Goal: Information Seeking & Learning: Learn about a topic

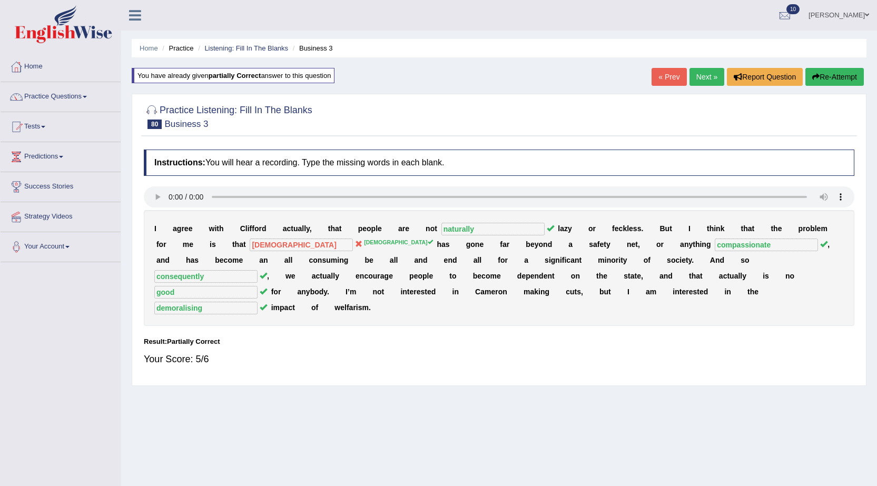
click at [830, 76] on button "Re-Attempt" at bounding box center [835, 77] width 58 height 18
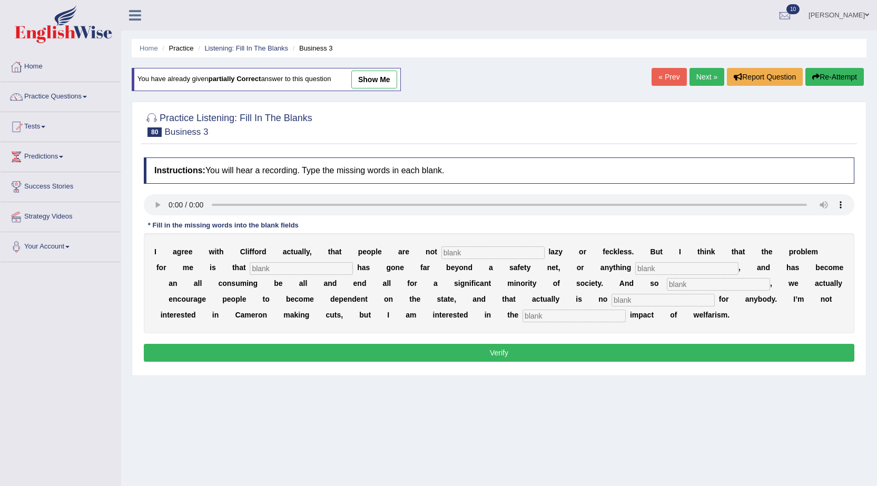
click at [464, 255] on input "text" at bounding box center [493, 253] width 103 height 13
type input "naturally"
click at [272, 271] on input "text" at bounding box center [301, 268] width 103 height 13
click at [275, 270] on input "well" at bounding box center [301, 268] width 103 height 13
type input "wellfarism"
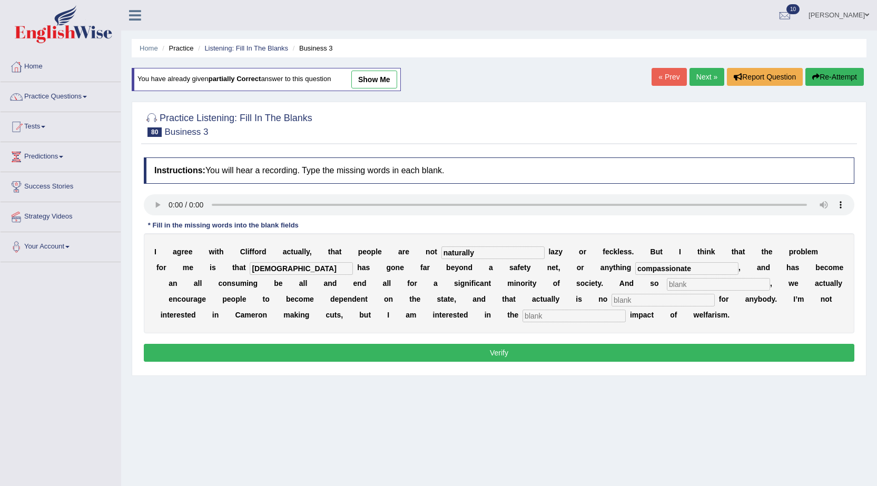
type input "compassionate"
type input "consequiently"
type input "godpo"
type input "demoralising"
click at [686, 297] on input "godpo" at bounding box center [663, 300] width 103 height 13
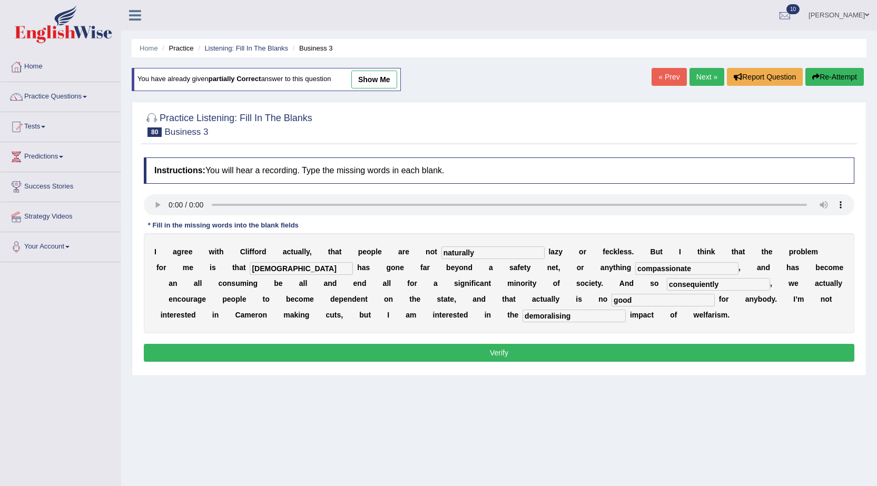
type input "good"
drag, startPoint x: 759, startPoint y: 284, endPoint x: 609, endPoint y: 301, distance: 151.1
click at [609, 301] on div "I a g r e e w i t h C l i f f o r d a c t u a l l y , t h a t p e o p l e a r e…" at bounding box center [499, 283] width 711 height 100
type input "consequently"
click at [569, 350] on button "Verify" at bounding box center [499, 353] width 711 height 18
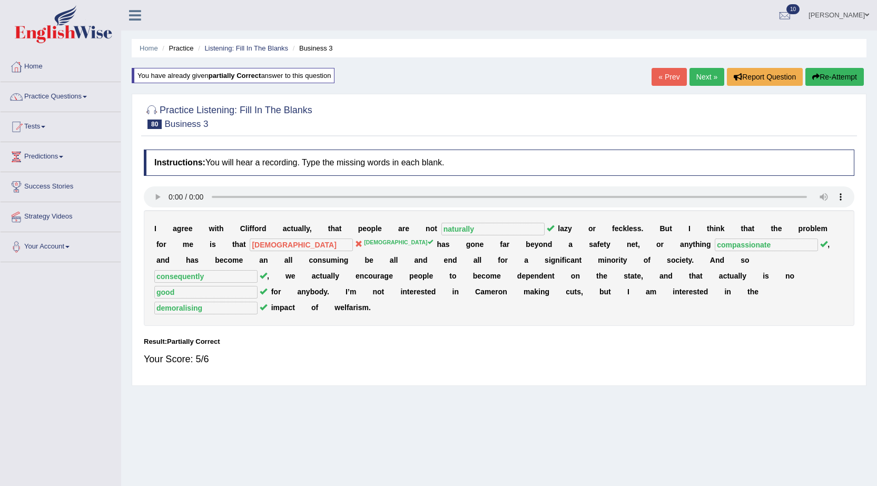
click at [704, 79] on link "Next »" at bounding box center [707, 77] width 35 height 18
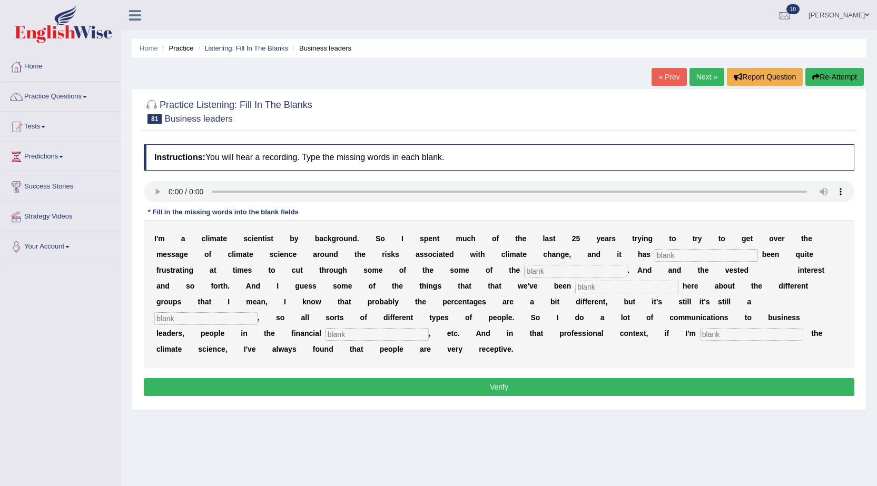
click at [713, 253] on input "text" at bounding box center [706, 255] width 103 height 13
click at [702, 255] on input "text" at bounding box center [706, 255] width 103 height 13
type input "hearing"
click at [721, 246] on div "I ' m a c l i m a t e s c i e n t i s t b y b a c k g r o u n d . S o I s p e n…" at bounding box center [499, 294] width 711 height 148
click at [717, 258] on input "text" at bounding box center [706, 255] width 103 height 13
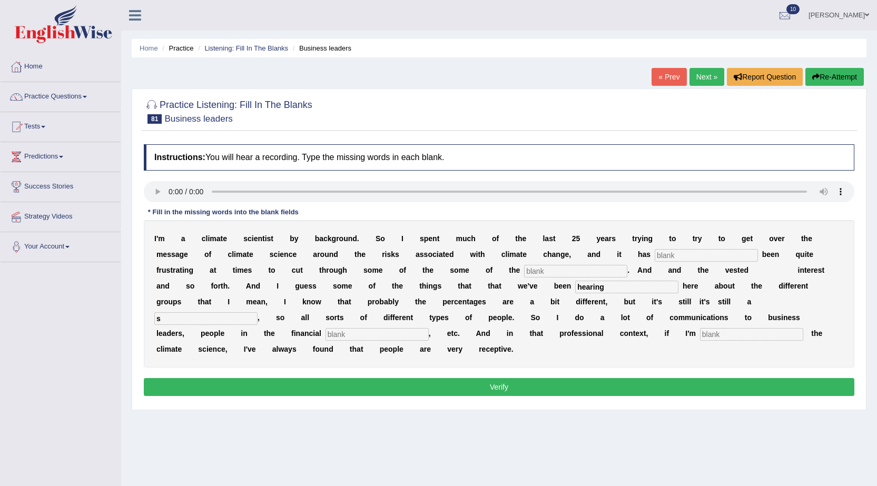
type input "s"
type input "sector"
type input "presenting"
click at [512, 396] on button "Verify" at bounding box center [499, 387] width 711 height 18
click at [734, 257] on input "text" at bounding box center [706, 255] width 103 height 13
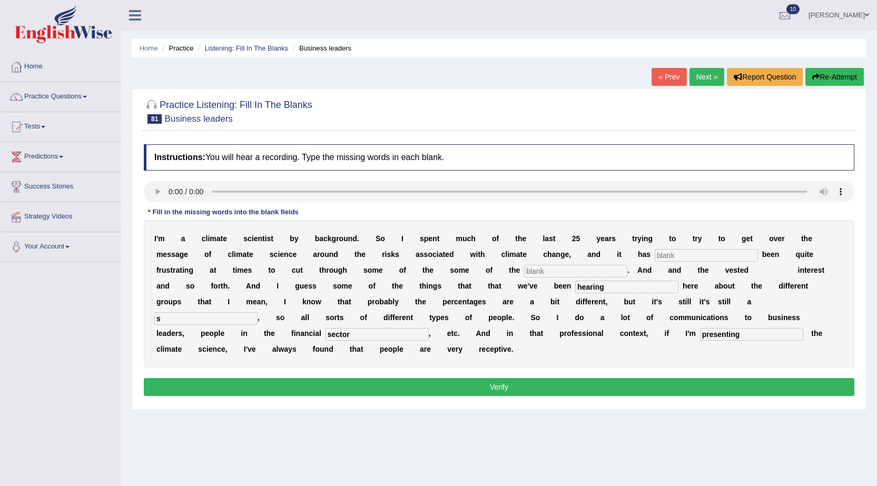
drag, startPoint x: 733, startPoint y: 257, endPoint x: 748, endPoint y: 281, distance: 28.4
click at [748, 281] on div "I ' m a c l i m a t e s c i e n t i s t b y b a c k g r o u n d . S o I s p e n…" at bounding box center [499, 294] width 711 height 148
type input "retori c"
click at [694, 253] on input "text" at bounding box center [706, 255] width 103 height 13
type input "should"
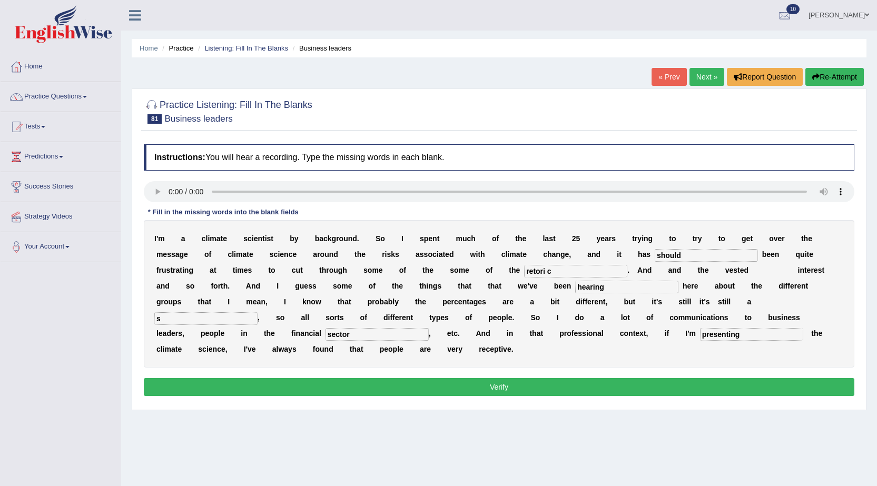
click at [197, 315] on input "s" at bounding box center [205, 318] width 103 height 13
type input "sector"
click at [445, 394] on button "Verify" at bounding box center [499, 387] width 711 height 18
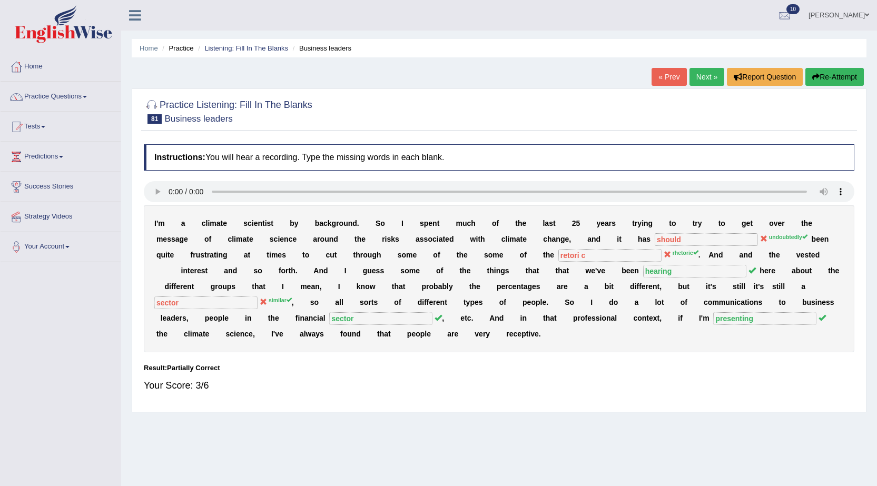
click at [831, 69] on button "Re-Attempt" at bounding box center [835, 77] width 58 height 18
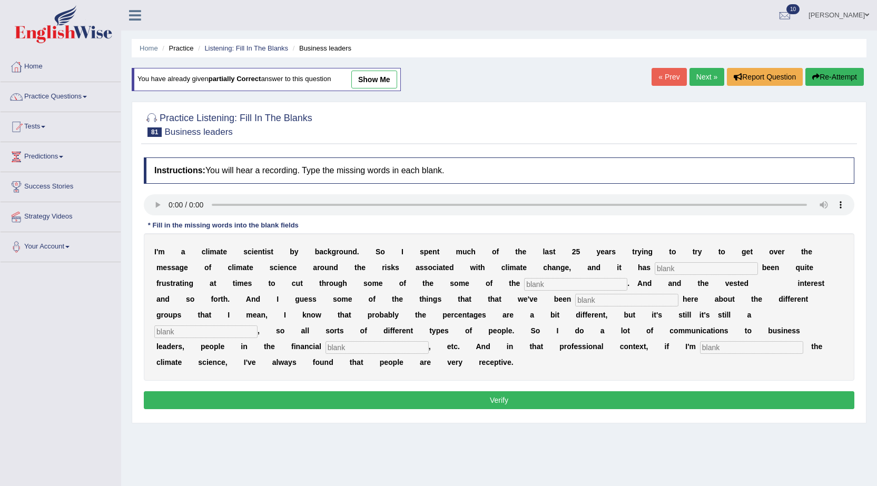
drag, startPoint x: 171, startPoint y: 226, endPoint x: 175, endPoint y: 243, distance: 18.3
click at [173, 240] on div "Instructions: You will hear a recording. Type the missing words in each blank. …" at bounding box center [499, 285] width 716 height 266
drag, startPoint x: 174, startPoint y: 239, endPoint x: 249, endPoint y: 479, distance: 251.7
click at [174, 248] on div "I ' m a c l i m a t e s c i e n t i s t b y b a c k g r o u n d . S o I s p e n…" at bounding box center [499, 307] width 711 height 148
click at [692, 274] on input "text" at bounding box center [706, 268] width 103 height 13
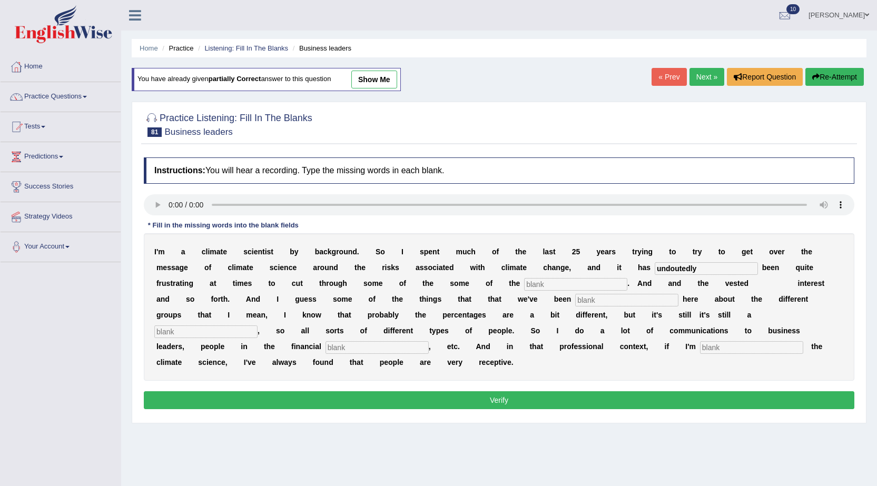
type input "undoutedly"
type input "rhetoric"
type input "hearing"
type input "similar"
type input "sectore"
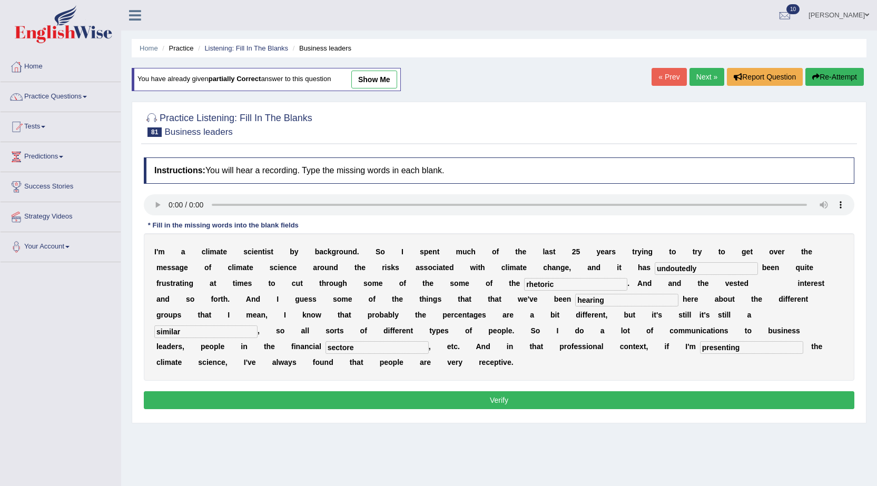
type input "presenting"
click at [679, 270] on input "undoutedly" at bounding box center [706, 268] width 103 height 13
type input "undoubtedly"
click at [374, 348] on input "sectore" at bounding box center [377, 347] width 103 height 13
type input "sector"
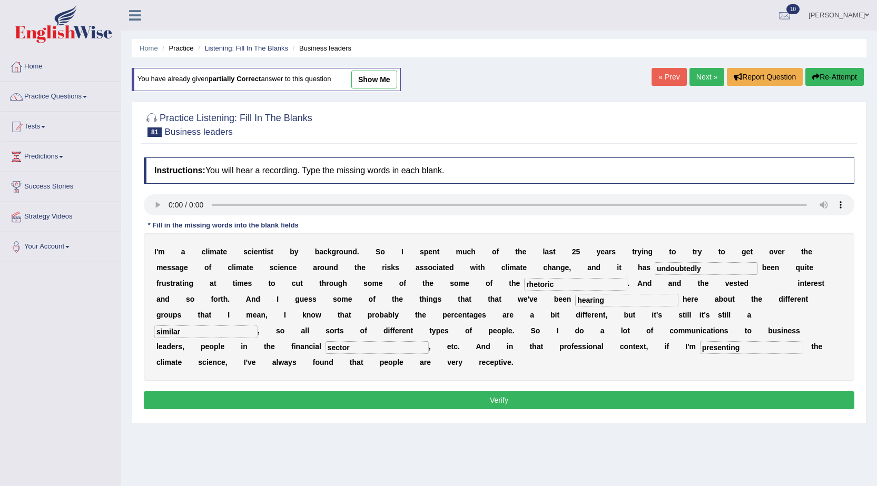
click at [470, 398] on button "Verify" at bounding box center [499, 401] width 711 height 18
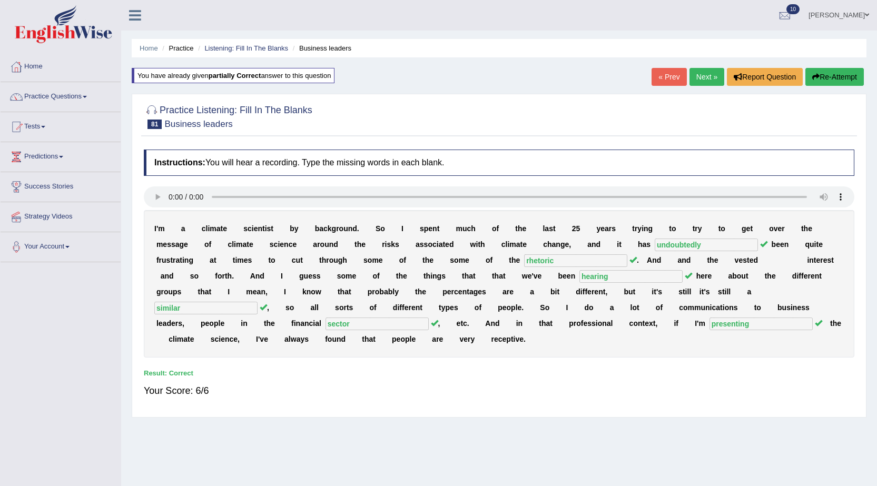
click at [706, 80] on link "Next »" at bounding box center [707, 77] width 35 height 18
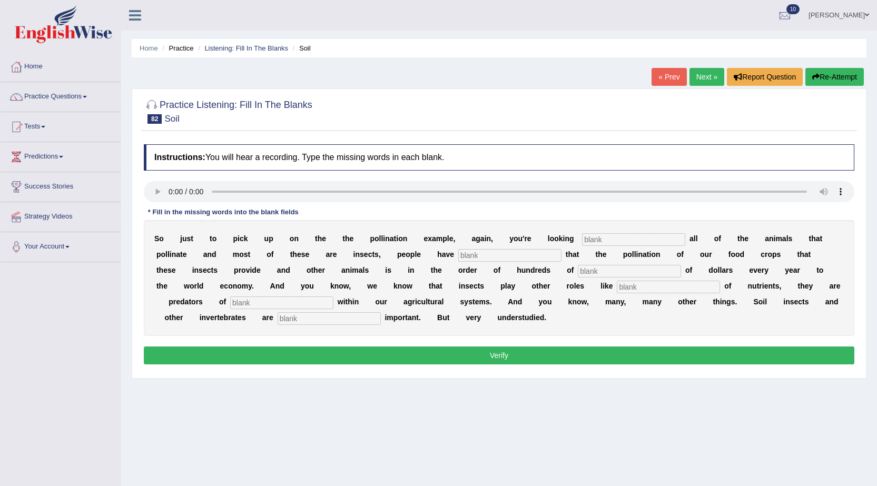
click at [675, 242] on input "text" at bounding box center [633, 239] width 103 height 13
click at [596, 241] on input "text" at bounding box center [633, 239] width 103 height 13
type input "cost"
type input "estimated"
type input "billions"
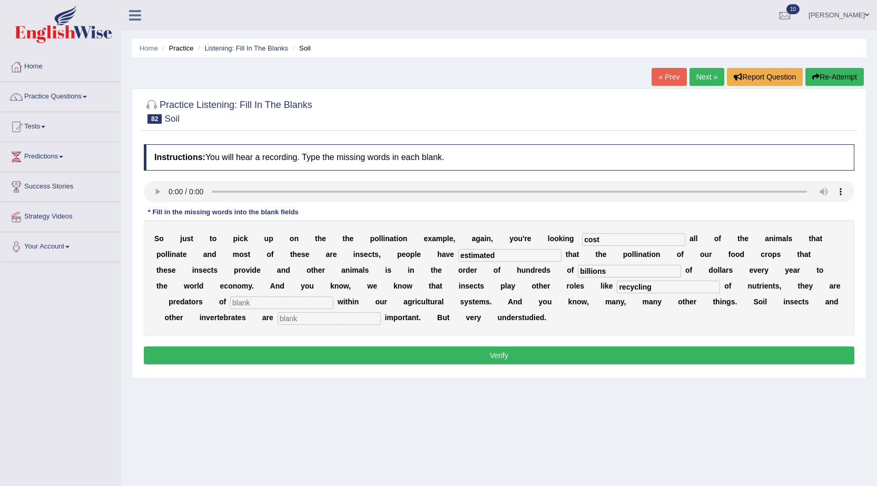
type input "recycling"
type input "tremendously"
click at [260, 304] on input "text" at bounding box center [281, 303] width 103 height 13
type input "pest"
click at [526, 360] on button "Verify" at bounding box center [499, 356] width 711 height 18
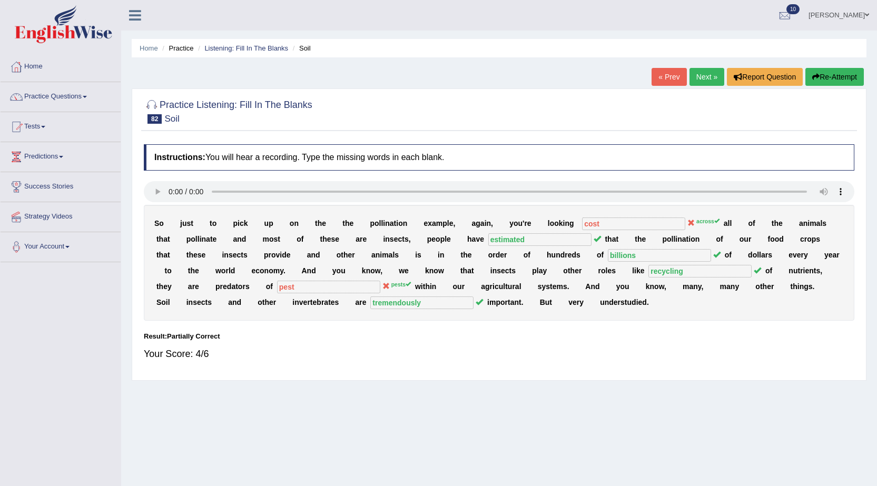
click at [710, 79] on link "Next »" at bounding box center [707, 77] width 35 height 18
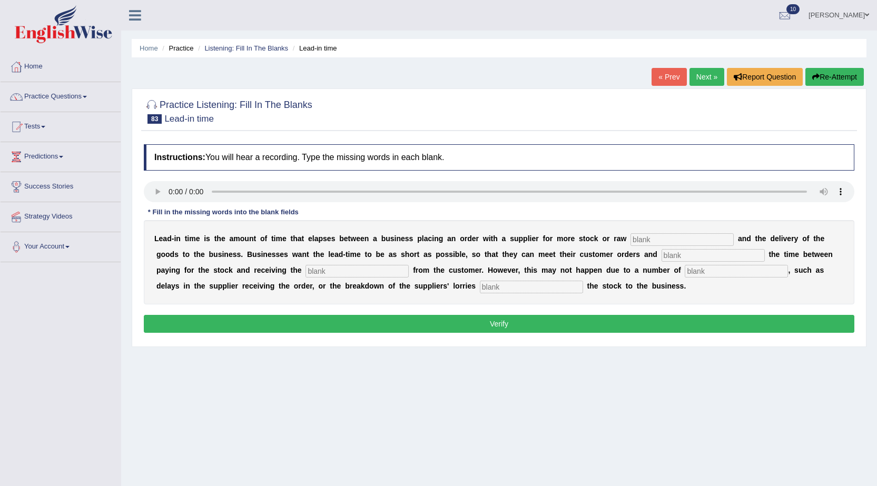
click at [655, 236] on input "text" at bounding box center [682, 239] width 103 height 13
click at [644, 236] on input "text" at bounding box center [682, 239] width 103 height 13
type input "materioals"
type input "minimise"
type input "feedback"
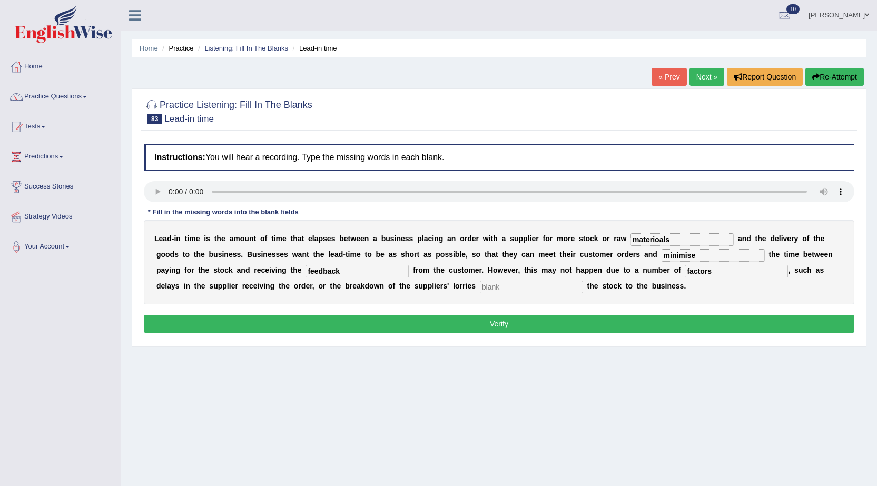
type input "factors"
type input "delivering"
click at [670, 243] on input "materioals" at bounding box center [682, 239] width 103 height 13
type input "materials"
click at [512, 324] on button "Verify" at bounding box center [499, 324] width 711 height 18
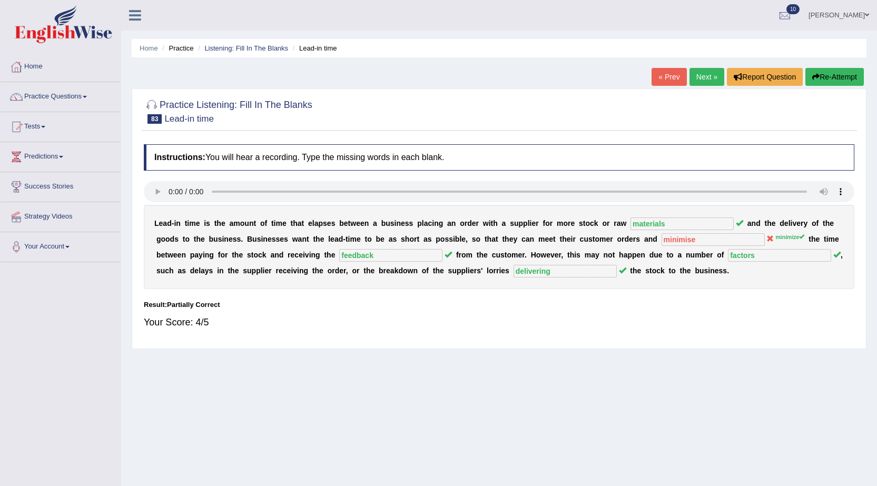
click at [706, 80] on link "Next »" at bounding box center [707, 77] width 35 height 18
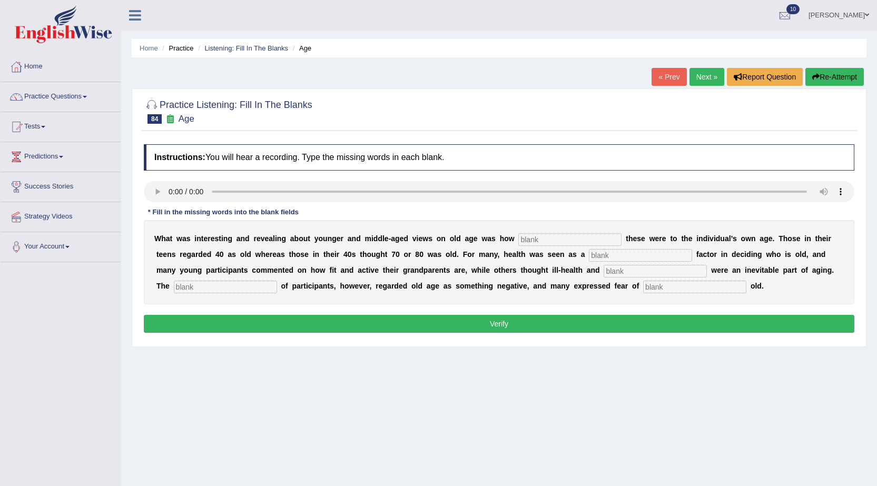
click at [614, 245] on input "text" at bounding box center [570, 239] width 103 height 13
type input "lo"
click at [582, 234] on input "lo" at bounding box center [570, 239] width 103 height 13
type input "l"
type input "rlative"
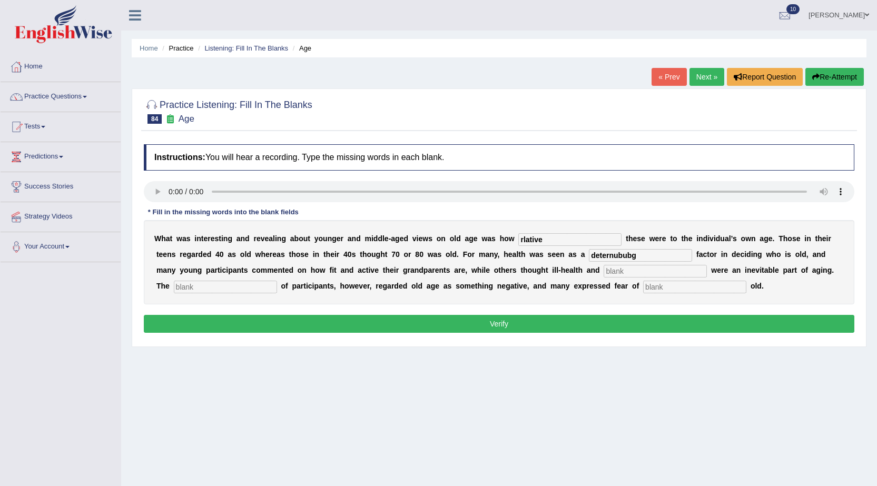
type input "deternububg"
type input "deoebdebdt"
type input "nahiruity"
type input "growing"
click at [229, 276] on div "W h a t w a s i n t e r e s t i n g a n d r e v e a l i n g a b o u t y o u n g…" at bounding box center [499, 262] width 711 height 84
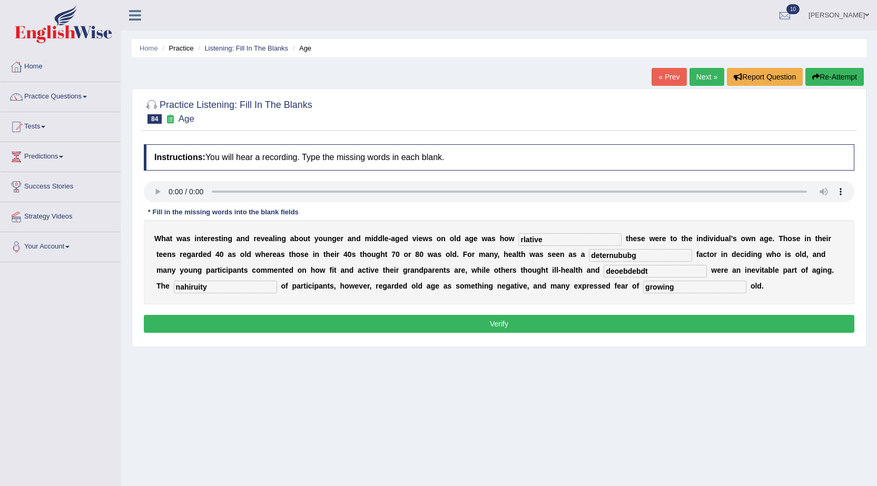
click at [239, 290] on input "nahiruity" at bounding box center [225, 287] width 103 height 13
type input "n"
type input "majority"
drag, startPoint x: 659, startPoint y: 270, endPoint x: 607, endPoint y: 268, distance: 52.8
click at [607, 268] on input "deoebdebdt" at bounding box center [655, 271] width 103 height 13
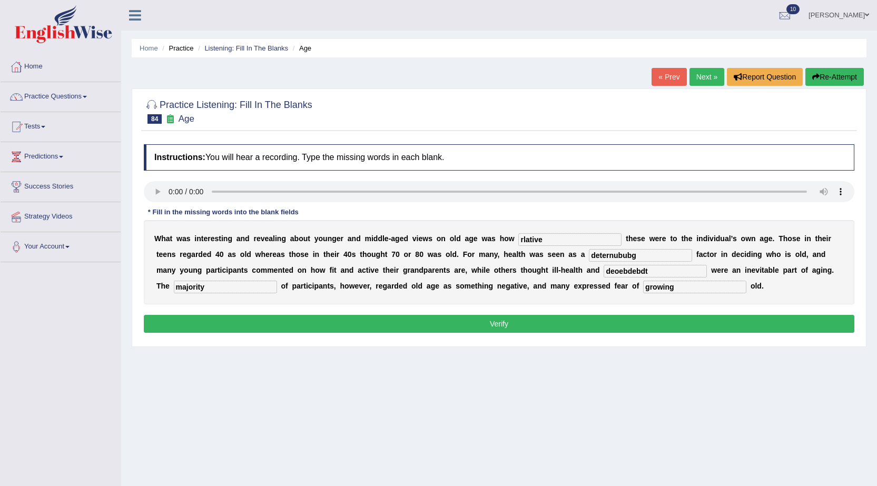
drag, startPoint x: 655, startPoint y: 259, endPoint x: 616, endPoint y: 260, distance: 38.5
click at [616, 260] on input "deternububg" at bounding box center [640, 255] width 103 height 13
type input "determining"
click at [656, 270] on input "deoebdebdt" at bounding box center [655, 271] width 103 height 13
type input "debated"
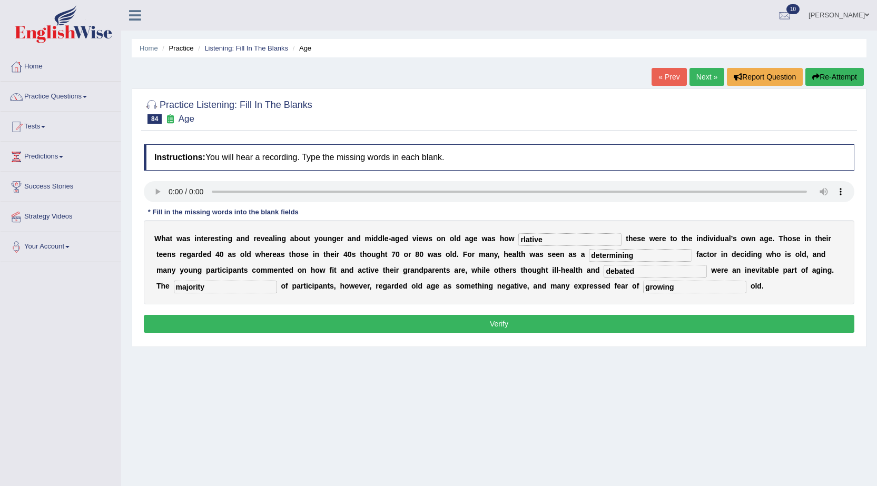
click at [522, 236] on input "rlative" at bounding box center [570, 239] width 103 height 13
type input "relative"
click at [572, 324] on button "Verify" at bounding box center [499, 324] width 711 height 18
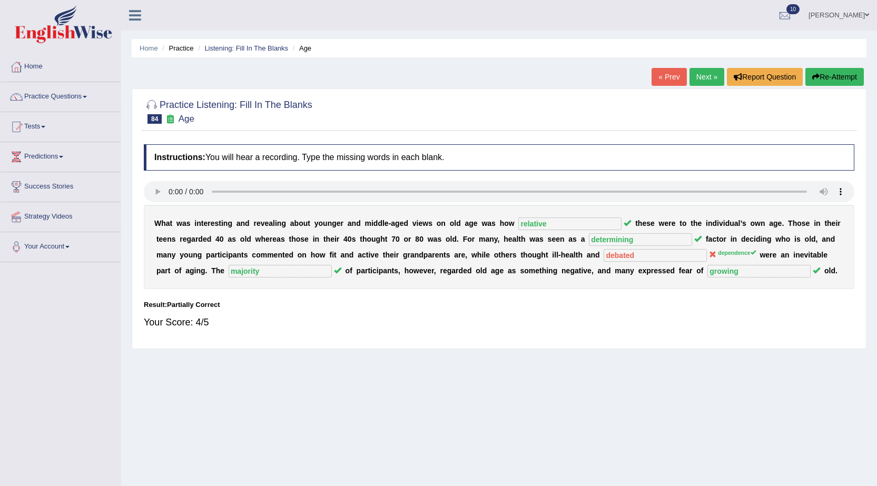
click at [821, 75] on button "Re-Attempt" at bounding box center [835, 77] width 58 height 18
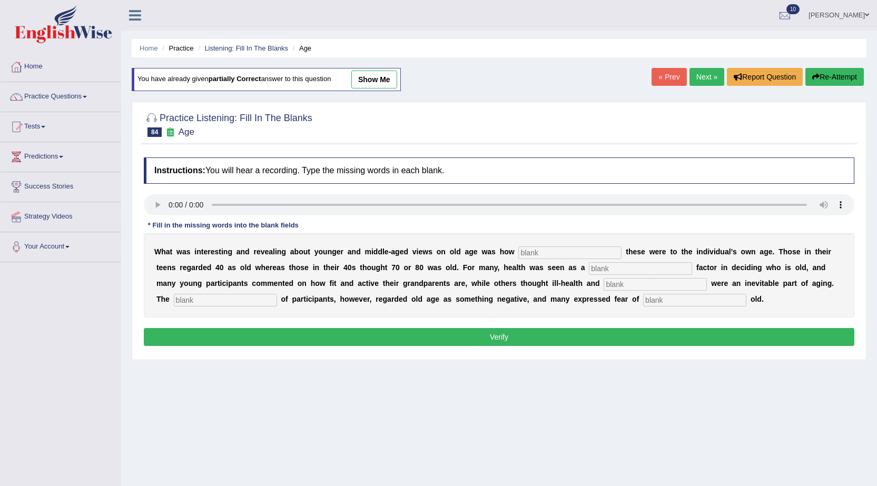
click at [533, 247] on input "text" at bounding box center [570, 253] width 103 height 13
type input "relative"
type input "determining"
type input "dependence"
type input "majority"
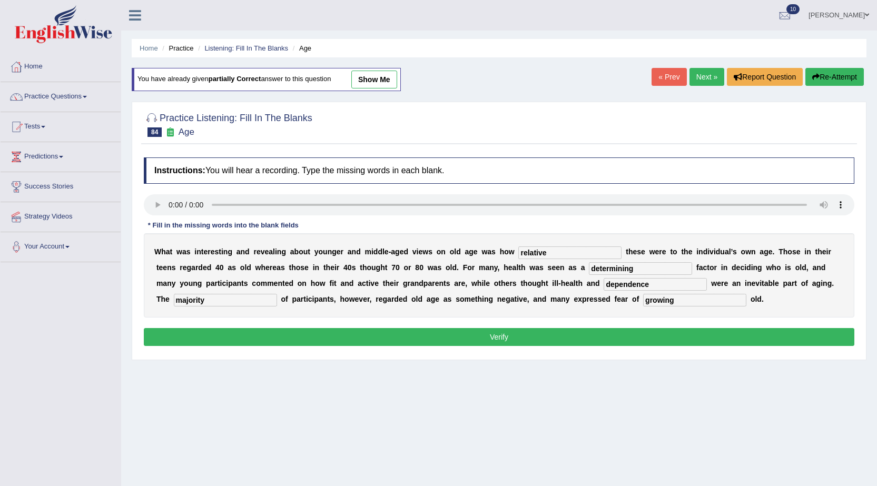
type input "growing"
click at [236, 341] on button "Verify" at bounding box center [499, 337] width 711 height 18
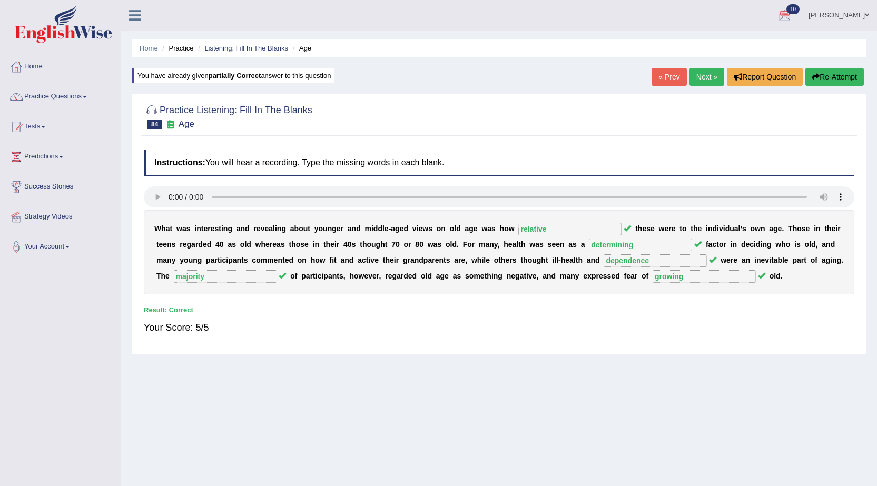
click at [710, 74] on link "Next »" at bounding box center [707, 77] width 35 height 18
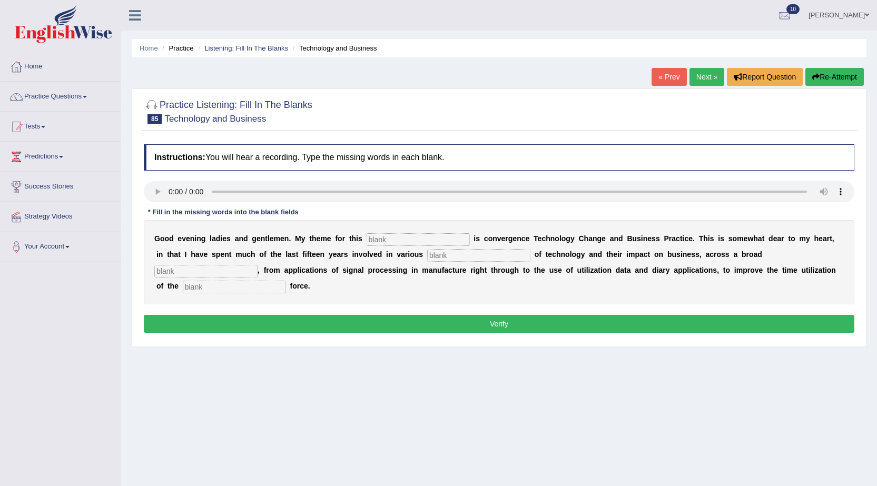
click at [453, 243] on input "text" at bounding box center [418, 239] width 103 height 13
type input "session"
type input "aspects"
type input "spectrom"
type input "sale"
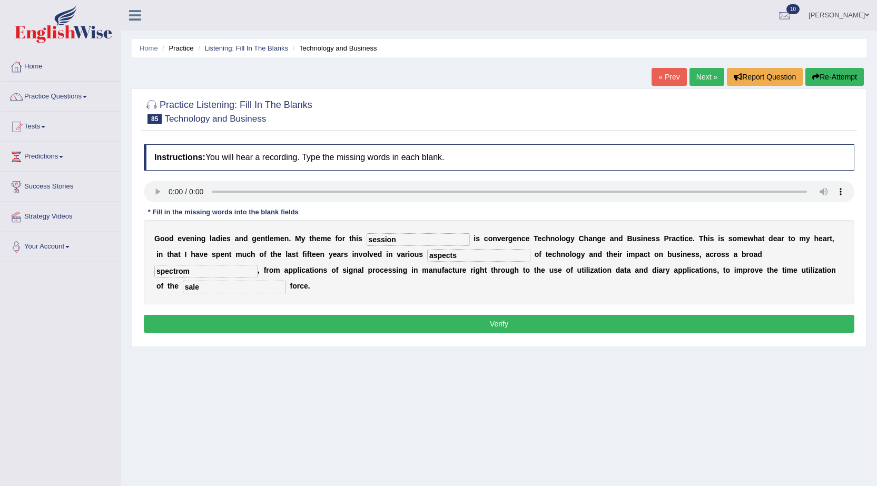
click at [466, 256] on input "aspects" at bounding box center [478, 255] width 103 height 13
click at [190, 272] on input "spectrom" at bounding box center [205, 271] width 103 height 13
type input "spectram"
click at [393, 325] on button "Verify" at bounding box center [499, 324] width 711 height 18
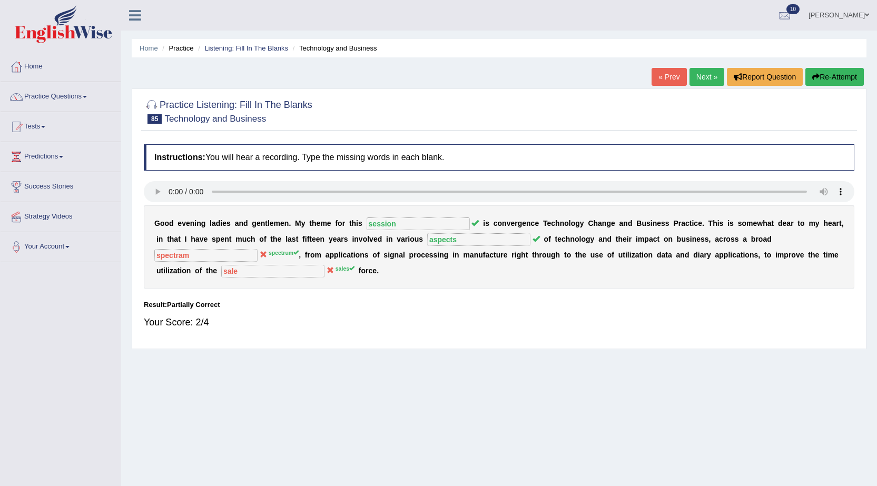
click at [821, 75] on button "Re-Attempt" at bounding box center [835, 77] width 58 height 18
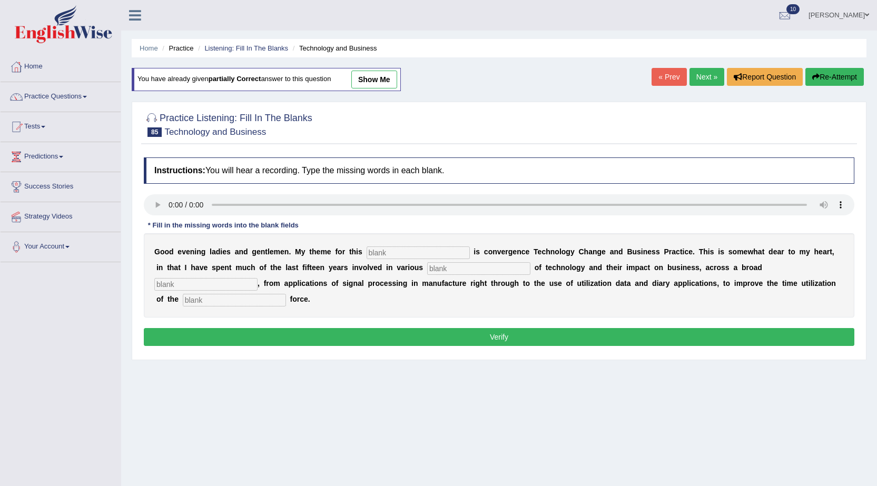
click at [466, 254] on input "text" at bounding box center [418, 253] width 103 height 13
type input "session"
type input "aspects"
type input "spectram"
type input "sales"
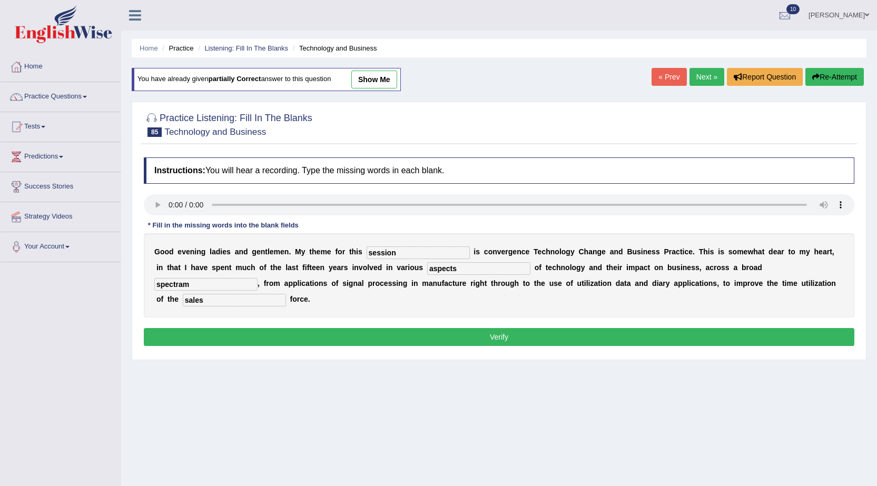
click at [182, 285] on input "spectram" at bounding box center [205, 284] width 103 height 13
type input "spectrum"
click at [470, 348] on div "Instructions: You will hear a recording. Type the missing words in each blank. …" at bounding box center [499, 253] width 716 height 202
click at [479, 338] on button "Verify" at bounding box center [499, 337] width 711 height 18
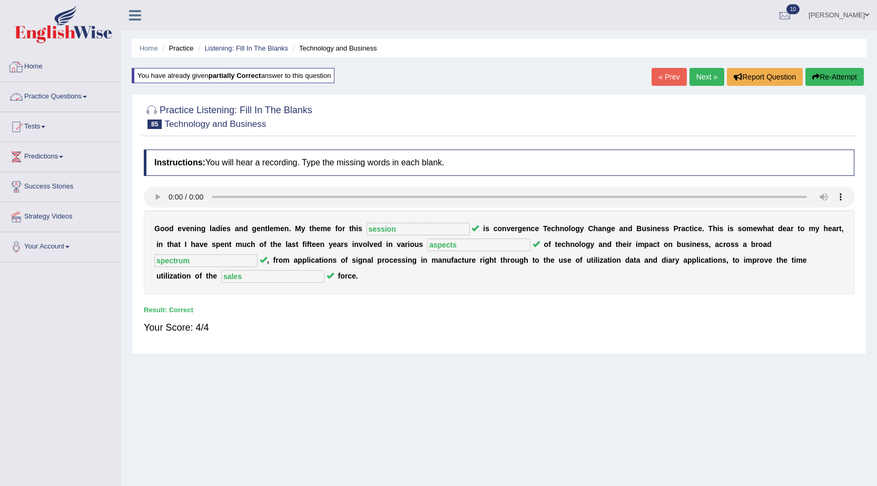
click at [32, 100] on link "Practice Questions" at bounding box center [61, 95] width 120 height 26
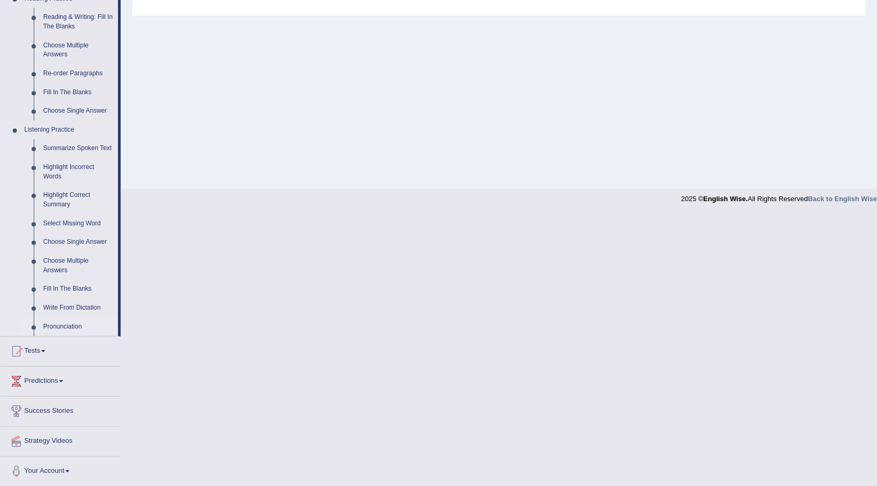
scroll to position [339, 0]
click at [61, 167] on link "Highlight Incorrect Words" at bounding box center [78, 171] width 80 height 28
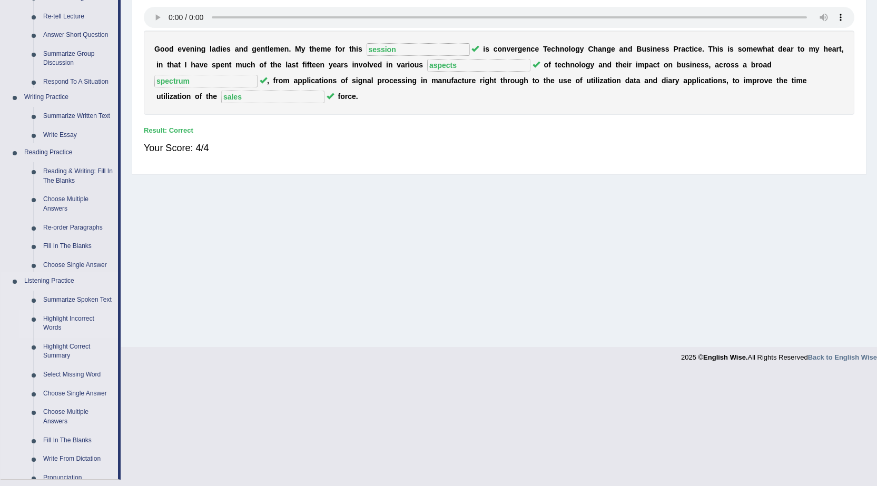
scroll to position [67, 0]
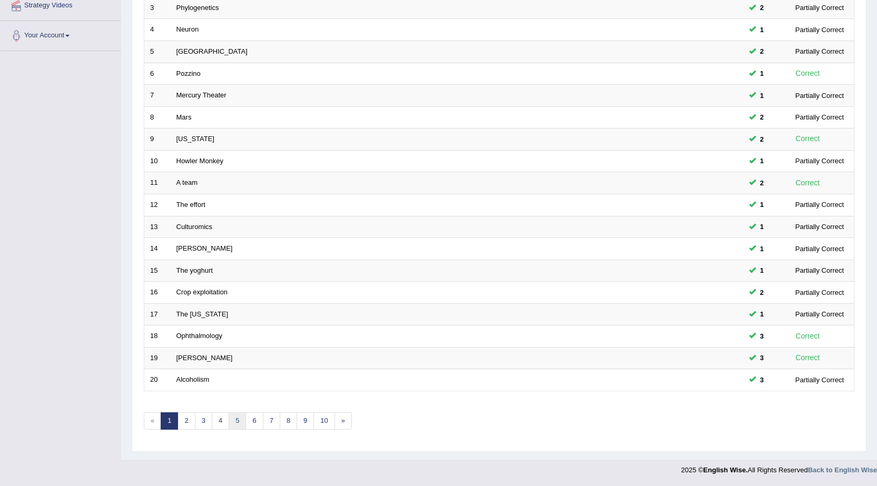
click at [233, 419] on link "5" at bounding box center [237, 421] width 17 height 17
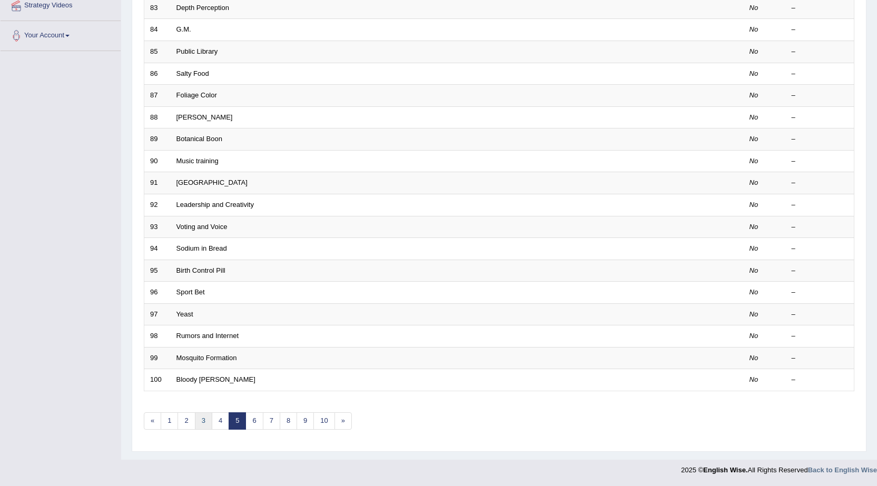
click at [201, 422] on link "3" at bounding box center [203, 421] width 17 height 17
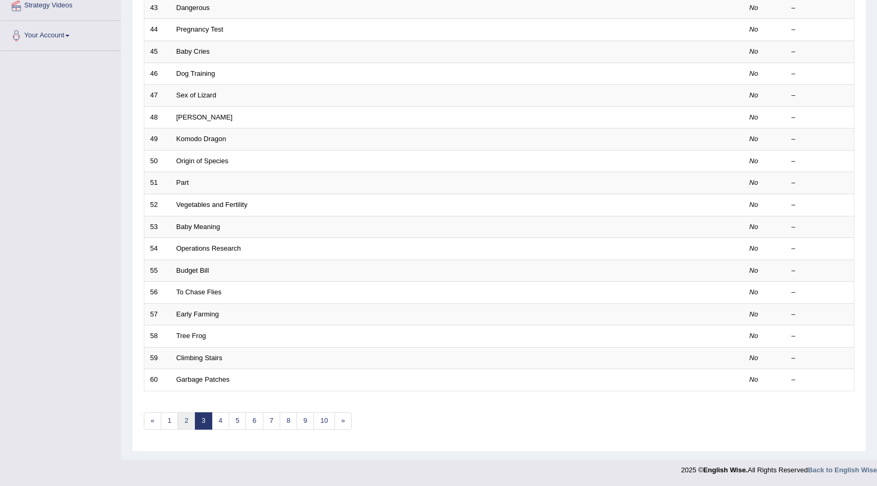
click at [188, 422] on link "2" at bounding box center [186, 421] width 17 height 17
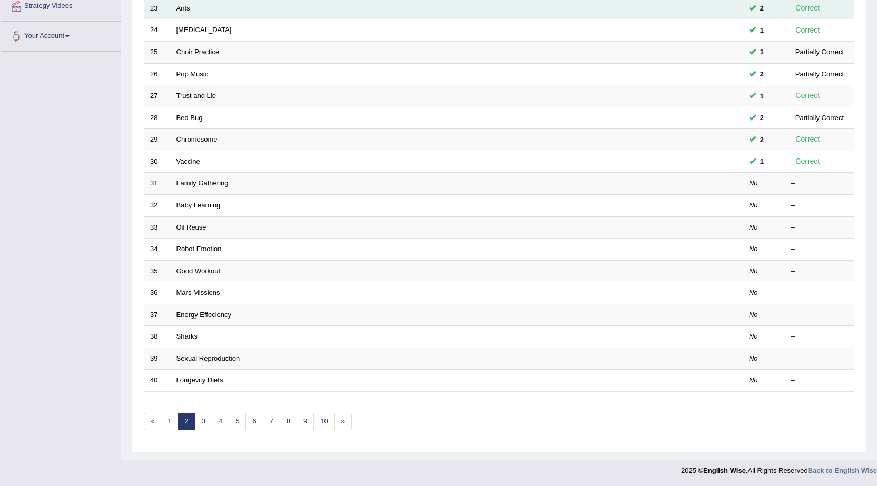
scroll to position [211, 0]
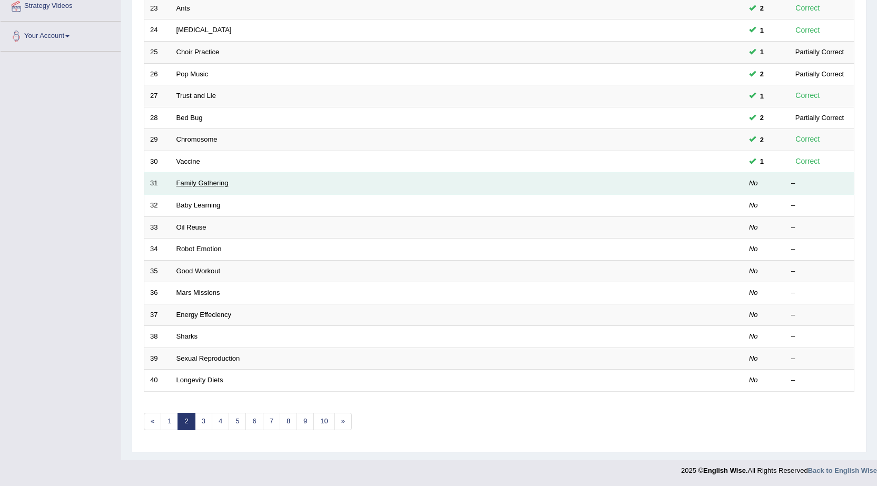
click at [182, 181] on link "Family Gathering" at bounding box center [203, 183] width 52 height 8
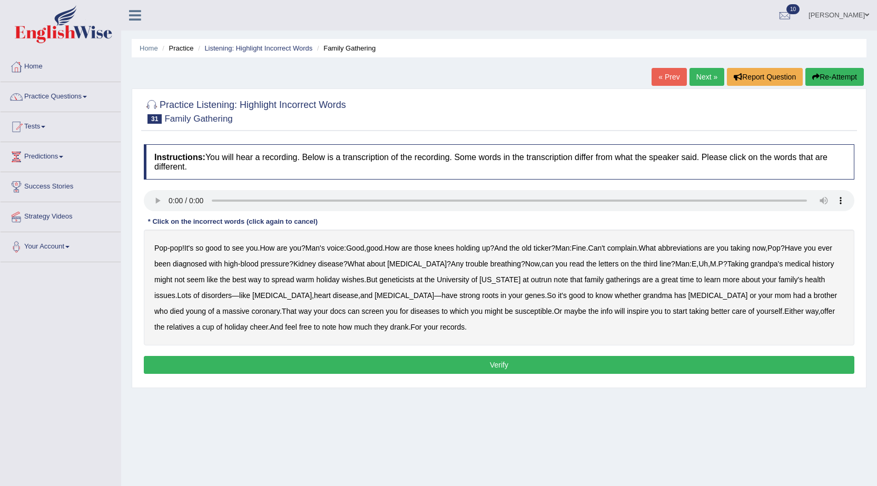
click at [698, 248] on b "abbreviations" at bounding box center [680, 248] width 44 height 8
click at [302, 282] on b "warm" at bounding box center [305, 280] width 18 height 8
click at [531, 281] on b "outrun" at bounding box center [541, 280] width 21 height 8
click at [473, 363] on button "Verify" at bounding box center [499, 365] width 711 height 18
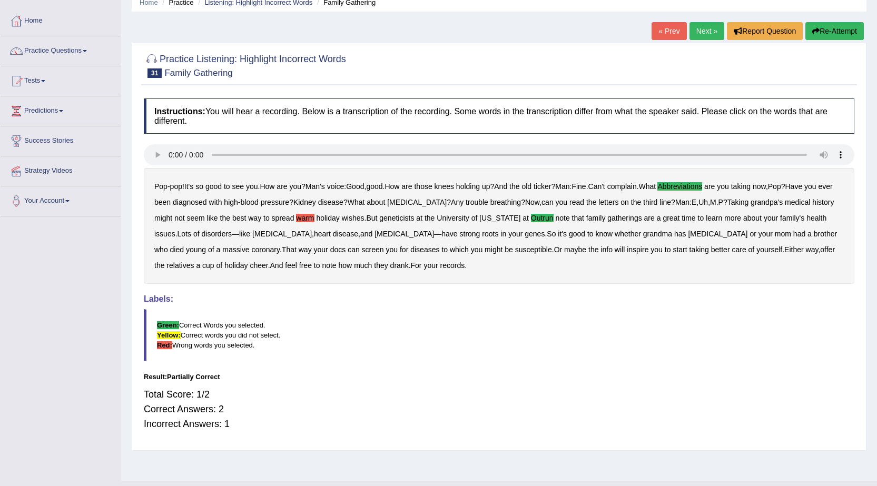
scroll to position [67, 0]
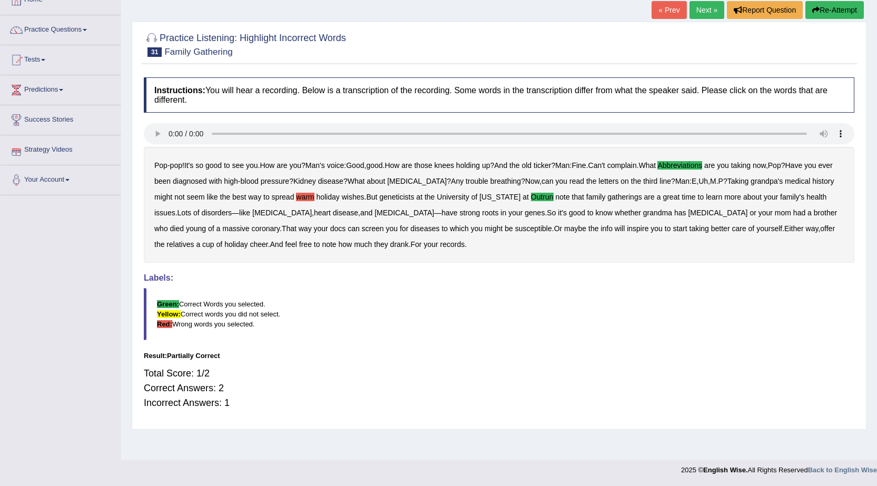
click at [707, 8] on link "Next »" at bounding box center [707, 10] width 35 height 18
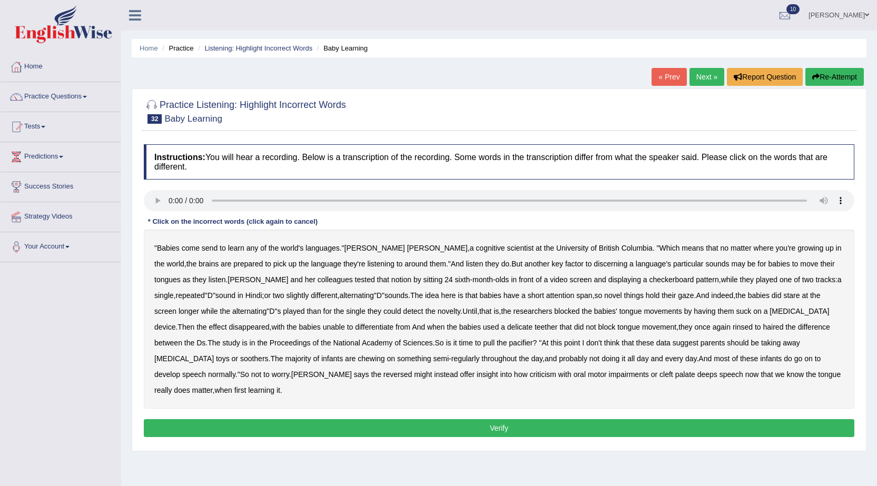
click at [209, 251] on b "send" at bounding box center [210, 248] width 16 height 8
click at [384, 311] on b "could" at bounding box center [392, 311] width 17 height 8
click at [507, 326] on b "delicate" at bounding box center [519, 327] width 25 height 8
click at [764, 326] on b "haired" at bounding box center [774, 327] width 21 height 8
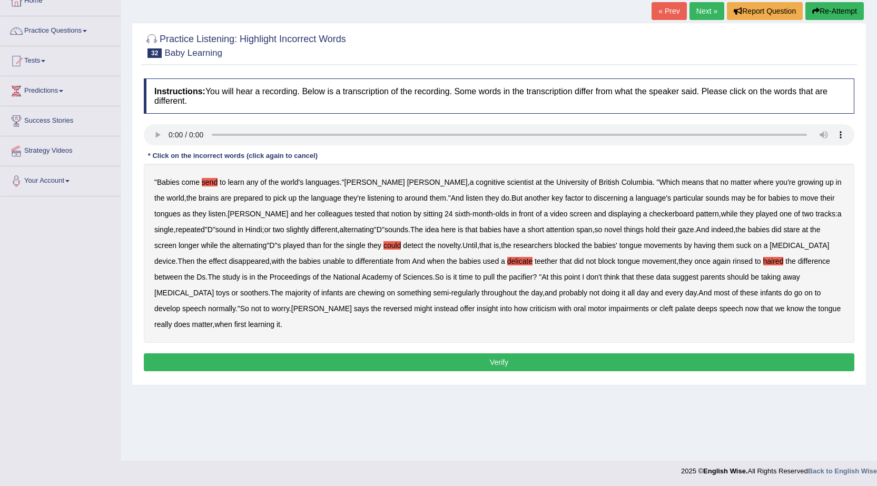
scroll to position [67, 0]
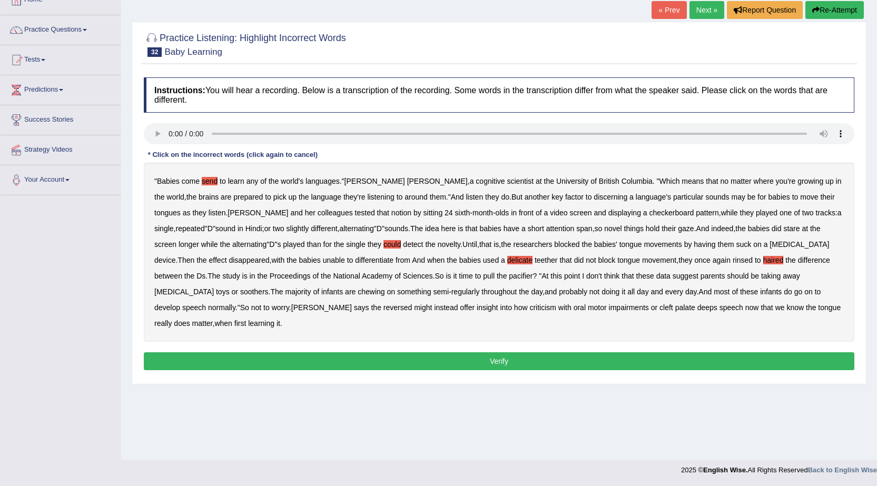
click at [384, 247] on b "could" at bounding box center [392, 244] width 17 height 8
click at [384, 243] on b "could" at bounding box center [392, 244] width 17 height 8
click at [733, 260] on b "rinsed" at bounding box center [743, 260] width 20 height 8
click at [384, 309] on b "reversed" at bounding box center [398, 308] width 28 height 8
click at [489, 353] on button "Verify" at bounding box center [499, 362] width 711 height 18
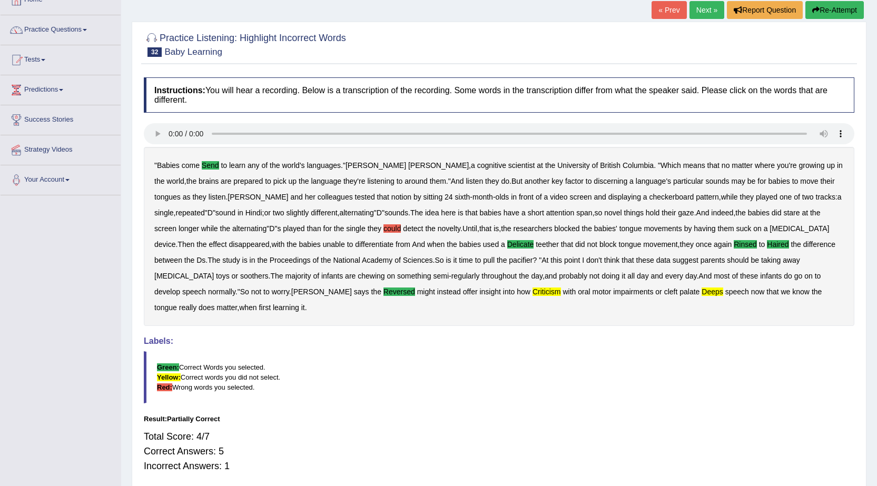
click at [838, 8] on button "Re-Attempt" at bounding box center [835, 10] width 58 height 18
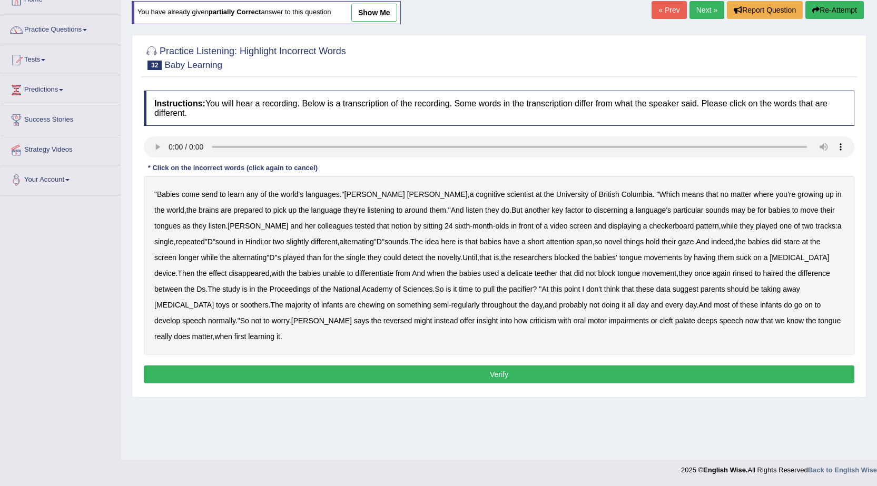
click at [207, 198] on b "send" at bounding box center [210, 194] width 16 height 8
click at [507, 276] on b "delicate" at bounding box center [519, 273] width 25 height 8
click at [733, 275] on b "rinsed" at bounding box center [743, 273] width 20 height 8
click at [764, 275] on b "haired" at bounding box center [774, 273] width 21 height 8
click at [384, 320] on b "reversed" at bounding box center [398, 321] width 28 height 8
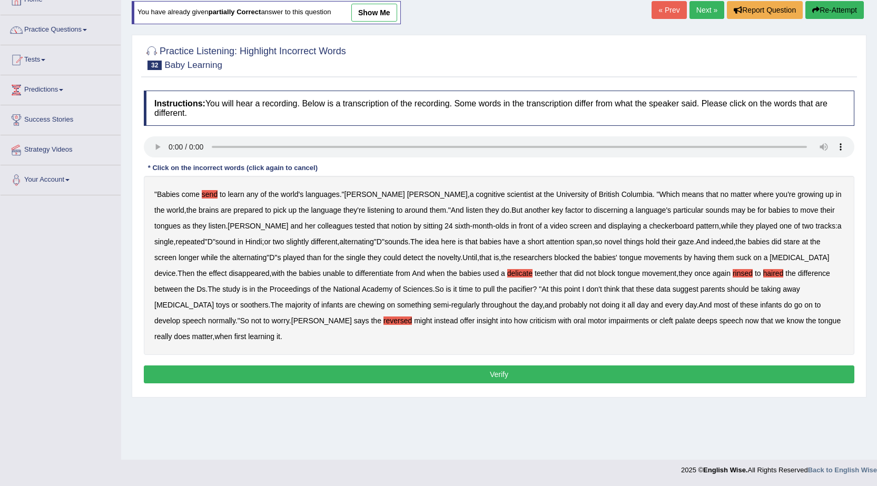
click at [530, 323] on b "criticism" at bounding box center [543, 321] width 27 height 8
click at [720, 321] on b "speech" at bounding box center [732, 321] width 24 height 8
click at [462, 366] on button "Verify" at bounding box center [499, 375] width 711 height 18
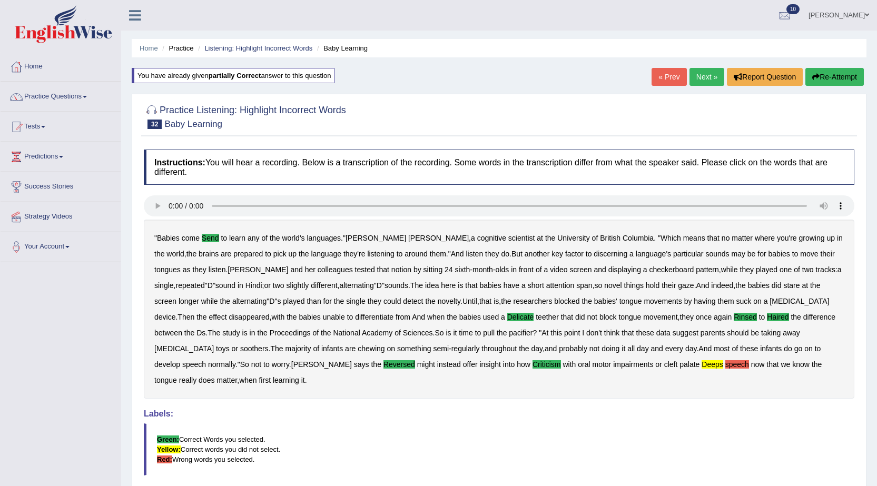
click at [694, 71] on link "Next »" at bounding box center [707, 77] width 35 height 18
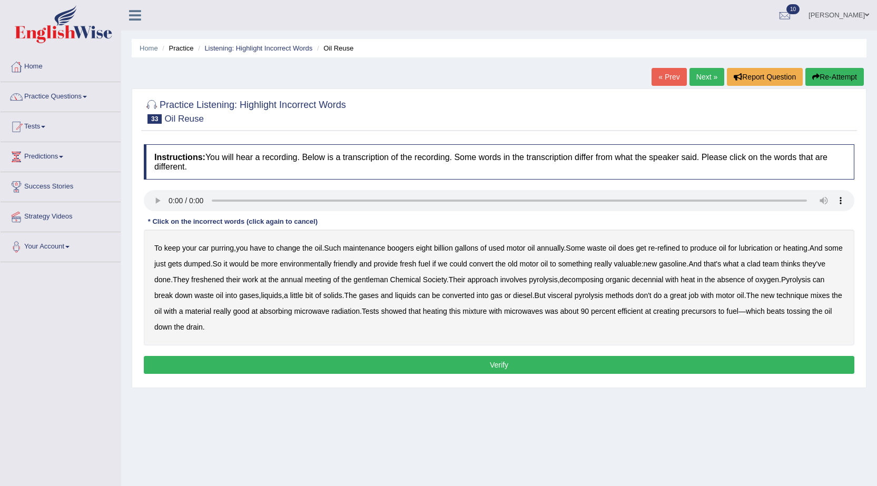
click at [405, 250] on b "boogers" at bounding box center [400, 248] width 27 height 8
click at [761, 267] on b "clad" at bounding box center [754, 264] width 14 height 8
click at [224, 281] on b "freshened" at bounding box center [207, 280] width 33 height 8
click at [588, 290] on div "To keep your car purring , you have to change the oil . Such maintenance booger…" at bounding box center [499, 288] width 711 height 116
click at [573, 296] on b "visceral" at bounding box center [560, 295] width 25 height 8
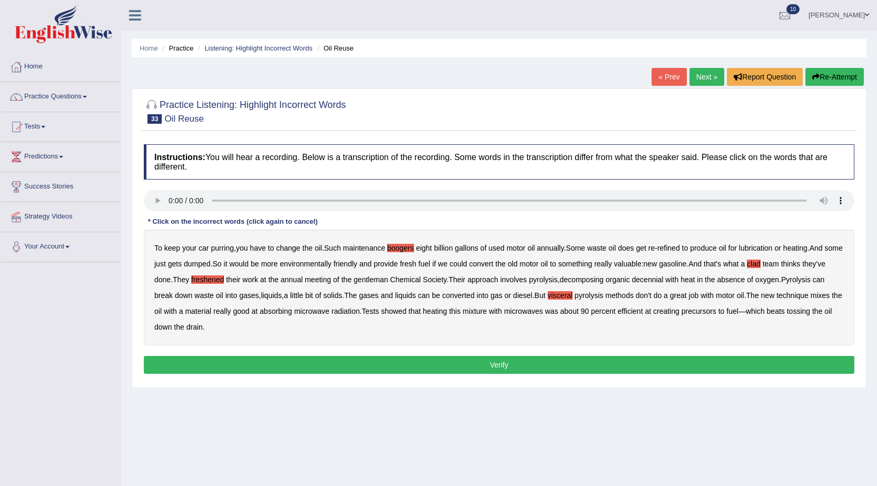
click at [388, 282] on b "gentleman" at bounding box center [371, 280] width 34 height 8
click at [406, 314] on b "showed" at bounding box center [393, 311] width 25 height 8
click at [513, 374] on button "Verify" at bounding box center [499, 365] width 711 height 18
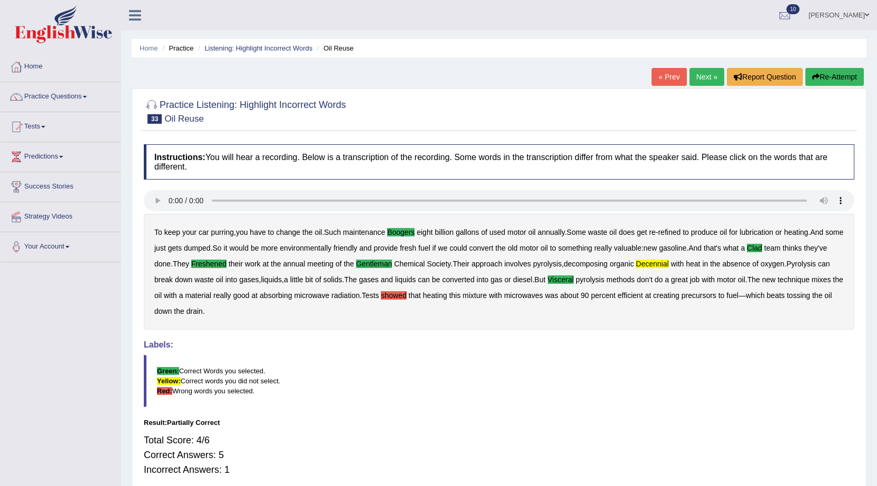
click at [848, 71] on button "Re-Attempt" at bounding box center [835, 77] width 58 height 18
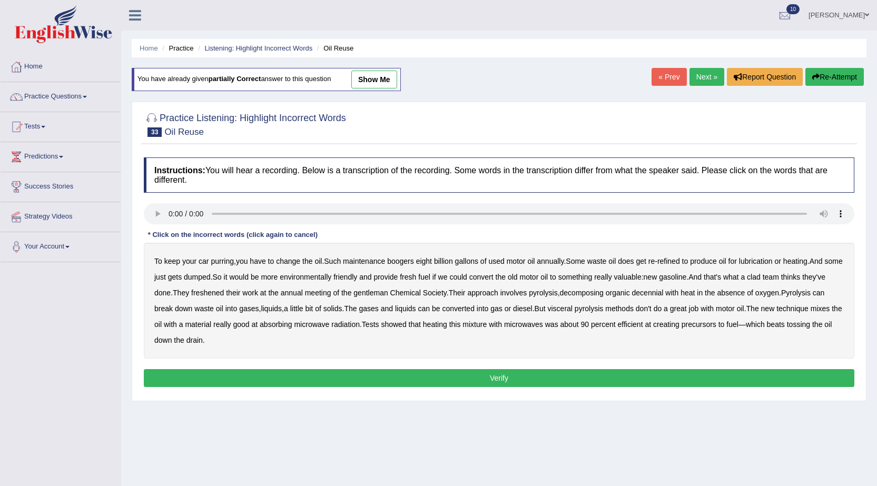
click at [414, 264] on b "boogers" at bounding box center [400, 261] width 27 height 8
click at [761, 273] on b "clad" at bounding box center [754, 277] width 14 height 8
click at [224, 294] on b "freshened" at bounding box center [207, 293] width 33 height 8
click at [388, 294] on b "gentleman" at bounding box center [371, 293] width 34 height 8
click at [664, 293] on b "decennial" at bounding box center [648, 293] width 32 height 8
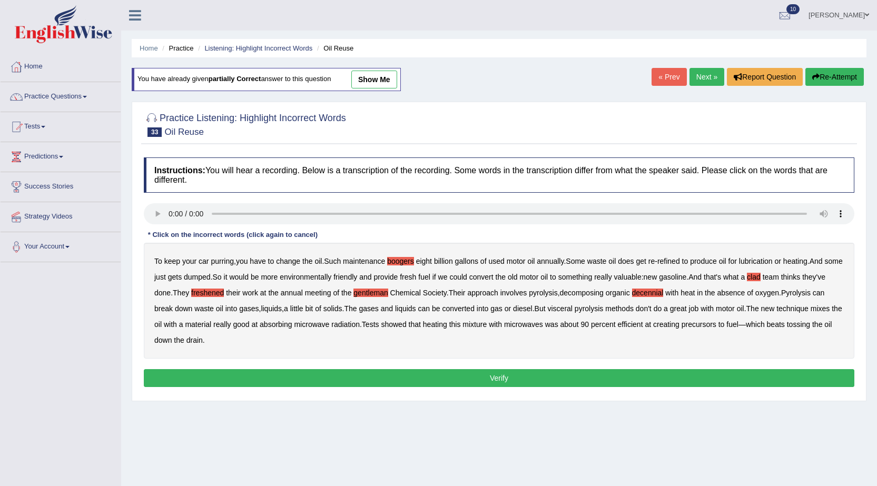
click at [573, 311] on b "visceral" at bounding box center [560, 309] width 25 height 8
click at [496, 373] on button "Verify" at bounding box center [499, 378] width 711 height 18
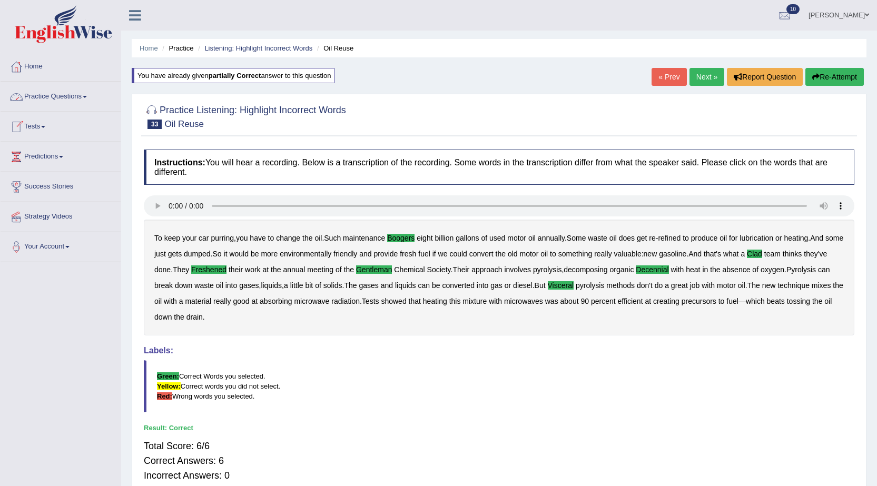
click at [690, 76] on link "Next »" at bounding box center [707, 77] width 35 height 18
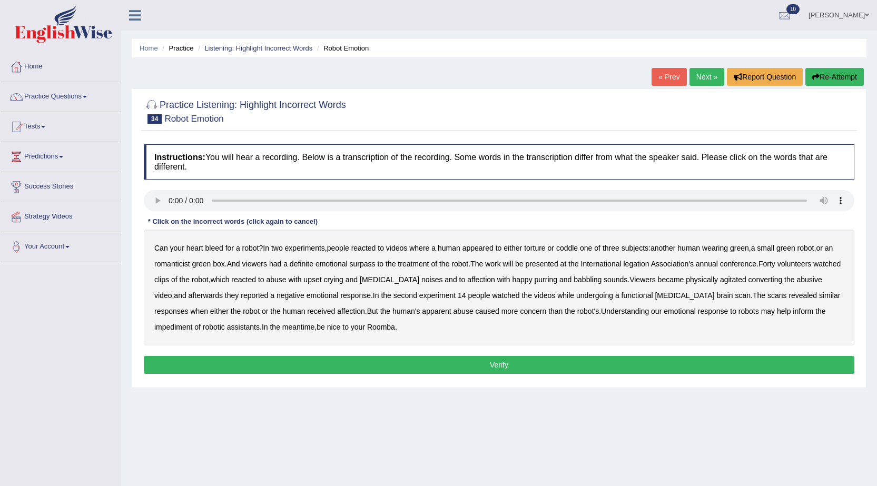
click at [643, 265] on b "legation" at bounding box center [636, 264] width 26 height 8
click at [764, 277] on b "converting" at bounding box center [766, 280] width 34 height 8
click at [192, 323] on b "impediment" at bounding box center [173, 327] width 38 height 8
click at [475, 374] on button "Verify" at bounding box center [499, 365] width 711 height 18
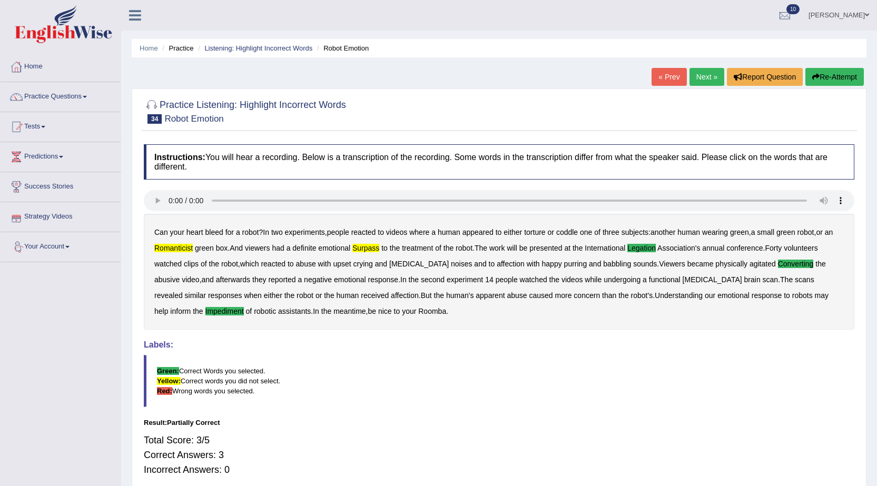
click at [843, 75] on button "Re-Attempt" at bounding box center [835, 77] width 58 height 18
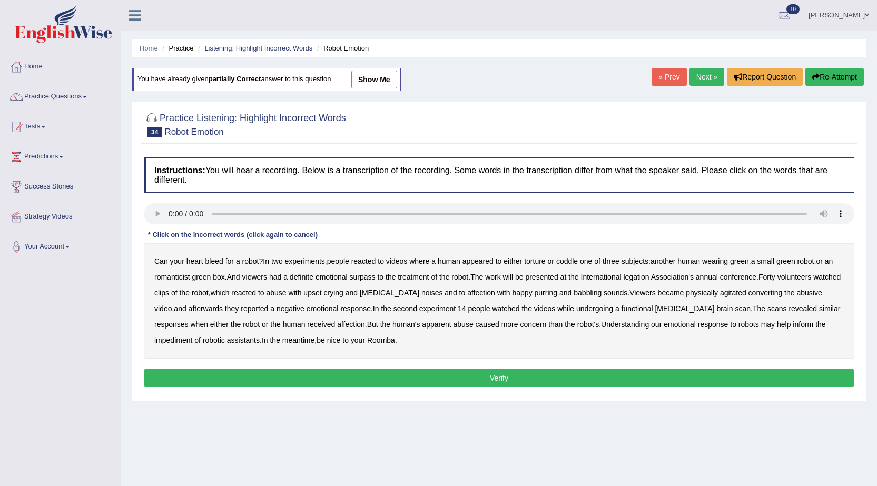
click at [162, 277] on b "romanticist" at bounding box center [172, 277] width 36 height 8
click at [362, 278] on b "surpass" at bounding box center [363, 277] width 26 height 8
click at [642, 274] on b "legation" at bounding box center [636, 277] width 26 height 8
click at [192, 336] on b "impediment" at bounding box center [173, 340] width 38 height 8
click at [765, 294] on b "converting" at bounding box center [766, 293] width 34 height 8
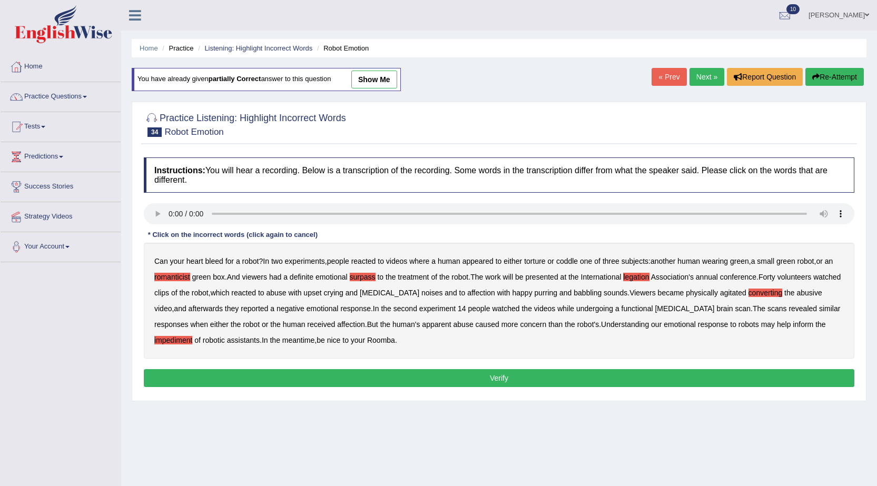
click at [306, 376] on button "Verify" at bounding box center [499, 378] width 711 height 18
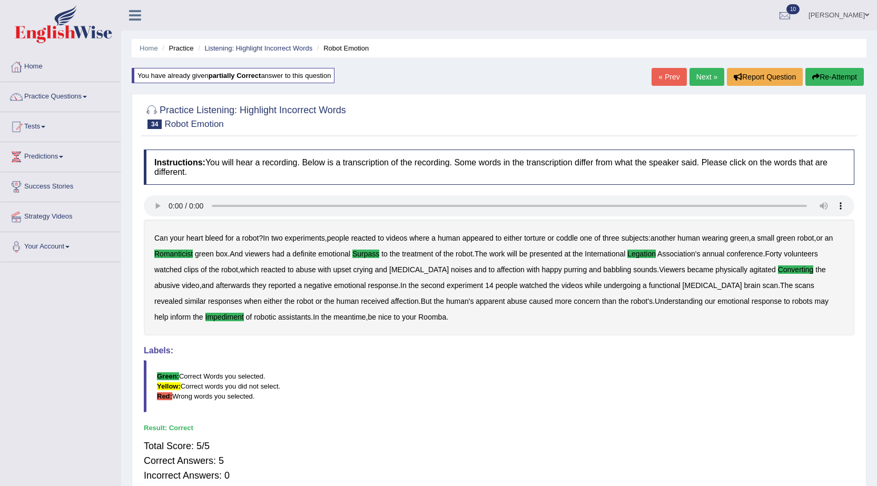
click at [703, 69] on link "Next »" at bounding box center [707, 77] width 35 height 18
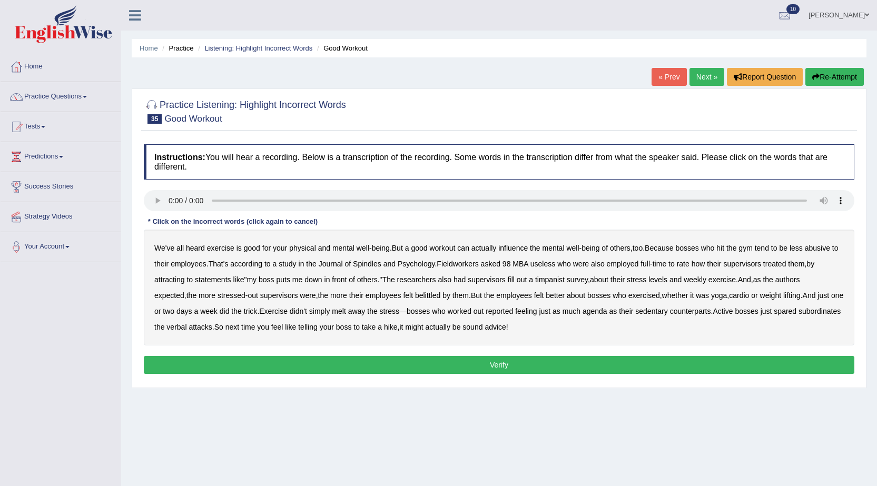
click at [375, 268] on div "We've all heard exercise is good for your physical and mental well - being . Bu…" at bounding box center [499, 288] width 711 height 116
click at [376, 262] on b "Spindles" at bounding box center [367, 264] width 28 height 8
click at [158, 282] on b "attracting" at bounding box center [169, 280] width 31 height 8
click at [559, 281] on b "timpanist" at bounding box center [550, 280] width 30 height 8
click at [583, 310] on b "agenda" at bounding box center [595, 311] width 25 height 8
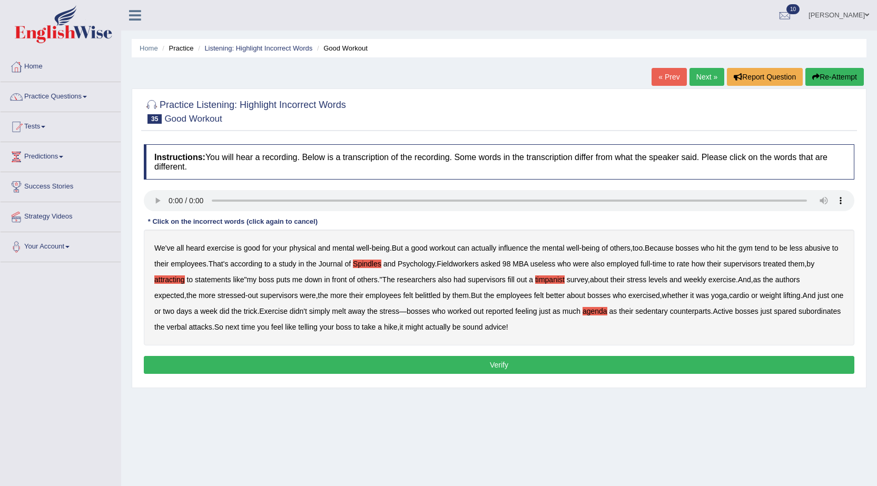
click at [445, 365] on button "Verify" at bounding box center [499, 365] width 711 height 18
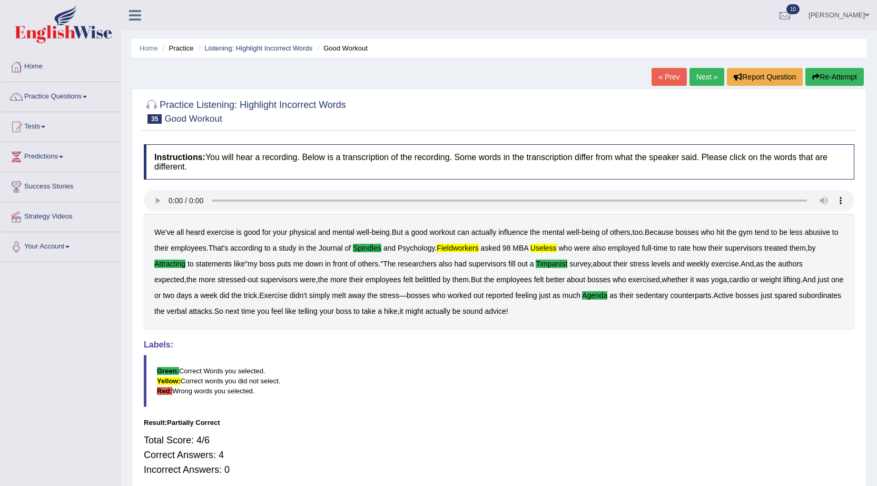
click at [843, 80] on button "Re-Attempt" at bounding box center [835, 77] width 58 height 18
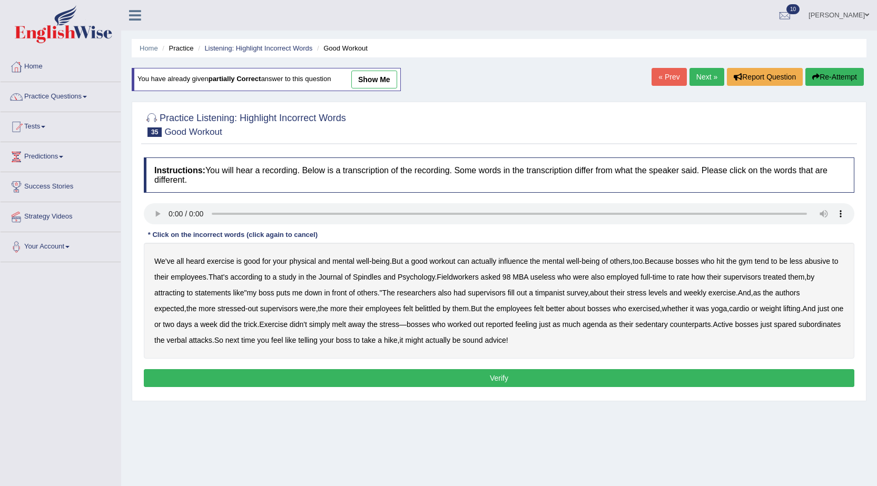
click at [376, 278] on b "Spindles" at bounding box center [367, 277] width 28 height 8
click at [475, 279] on b "Fieldworkers" at bounding box center [458, 277] width 42 height 8
click at [171, 295] on b "attracting" at bounding box center [169, 293] width 31 height 8
click at [550, 294] on b "timpanist" at bounding box center [550, 293] width 30 height 8
click at [575, 329] on div "We've all heard exercise is good for your physical and mental well - being . Bu…" at bounding box center [499, 301] width 711 height 116
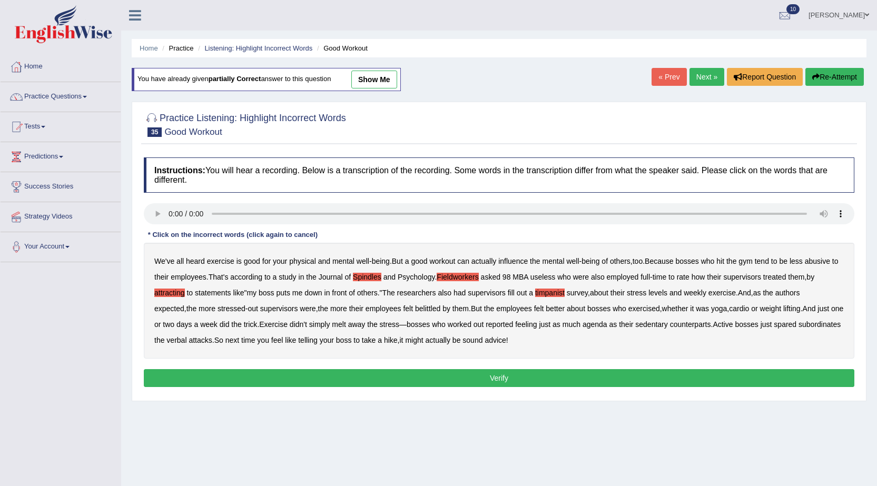
click at [583, 321] on b "agenda" at bounding box center [595, 324] width 25 height 8
click at [473, 370] on button "Verify" at bounding box center [499, 378] width 711 height 18
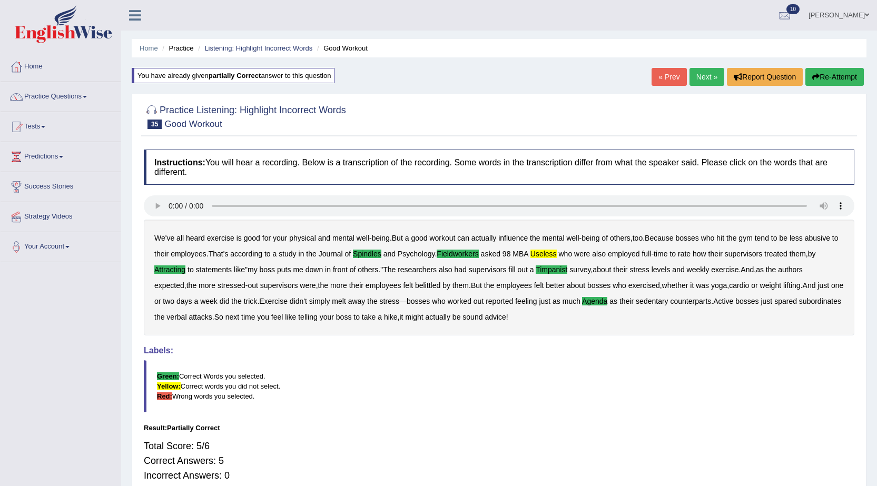
click at [701, 76] on link "Next »" at bounding box center [707, 77] width 35 height 18
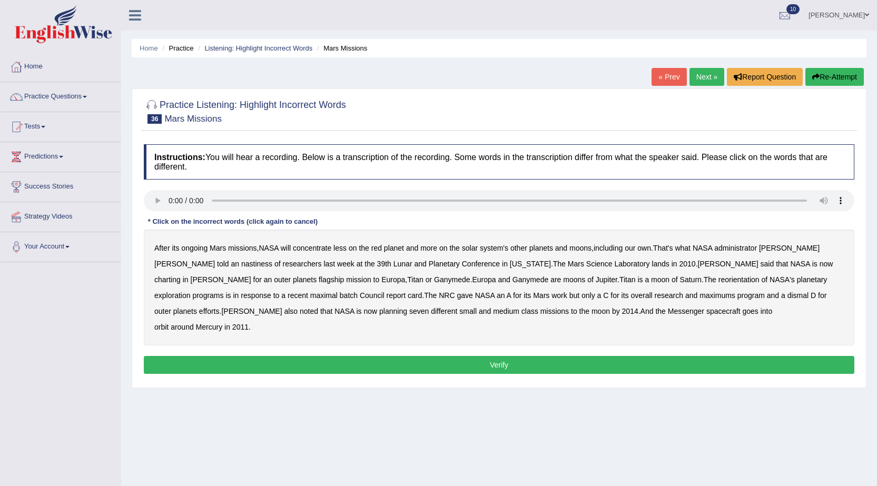
click at [158, 248] on b "After" at bounding box center [162, 248] width 16 height 8
click at [241, 266] on b "nastiness" at bounding box center [256, 264] width 31 height 8
click at [181, 276] on b "charting" at bounding box center [167, 280] width 26 height 8
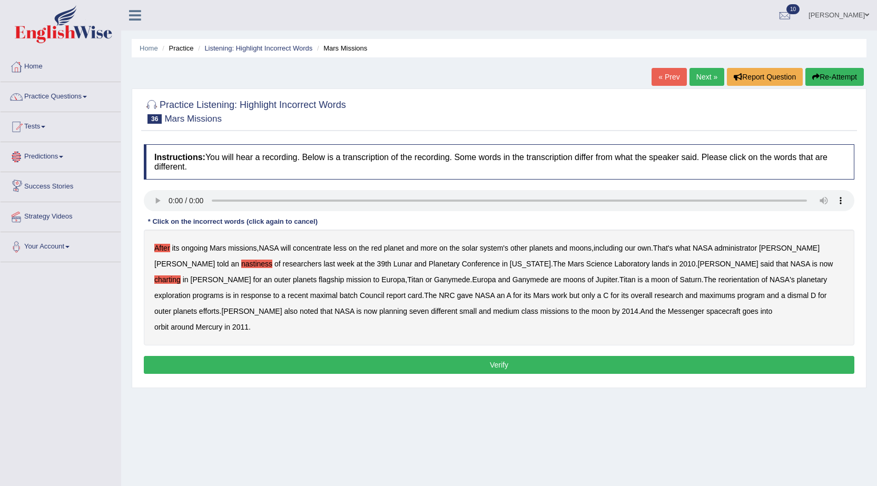
click at [700, 296] on b "maximums" at bounding box center [718, 295] width 36 height 8
click at [338, 291] on b "maximal" at bounding box center [323, 295] width 27 height 8
click at [532, 359] on button "Verify" at bounding box center [499, 365] width 711 height 18
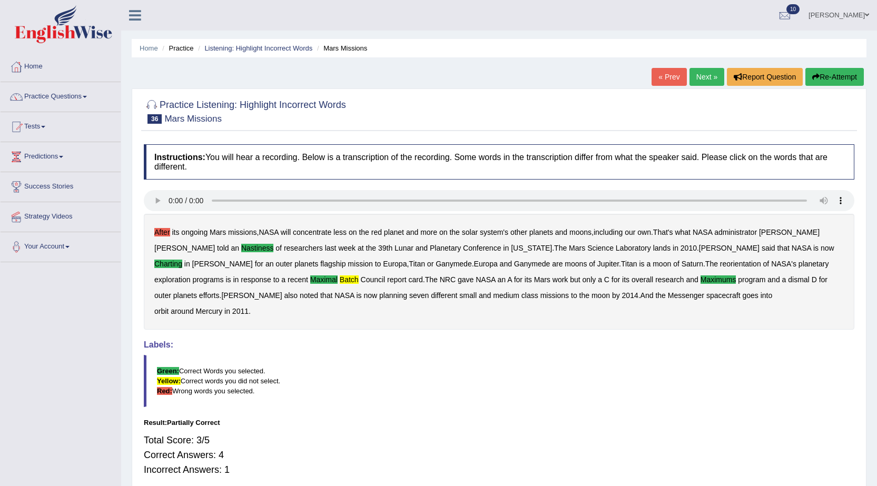
click at [824, 77] on button "Re-Attempt" at bounding box center [835, 77] width 58 height 18
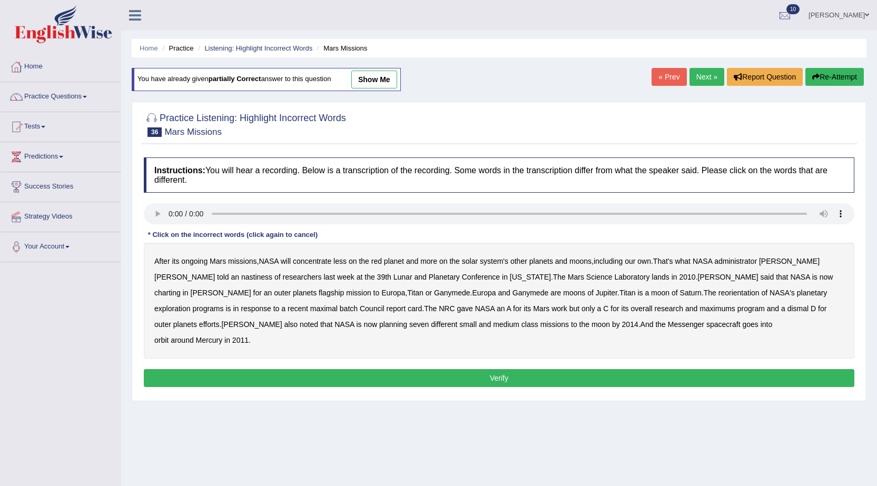
click at [241, 280] on b "nastiness" at bounding box center [256, 277] width 31 height 8
click at [181, 289] on b "charting" at bounding box center [167, 293] width 26 height 8
click at [338, 305] on b "maximal" at bounding box center [323, 309] width 27 height 8
click at [700, 309] on b "maximums" at bounding box center [718, 309] width 36 height 8
click at [340, 308] on b "batch" at bounding box center [349, 309] width 18 height 8
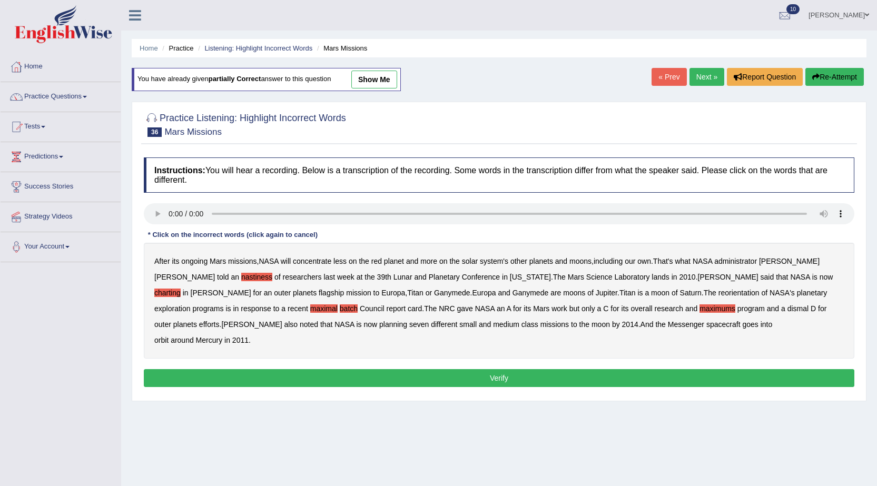
click at [411, 378] on button "Verify" at bounding box center [499, 378] width 711 height 18
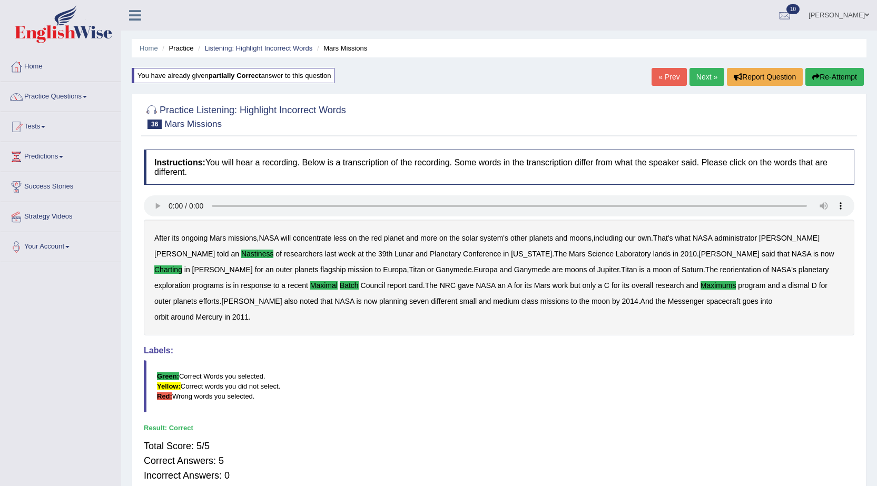
click at [701, 75] on link "Next »" at bounding box center [707, 77] width 35 height 18
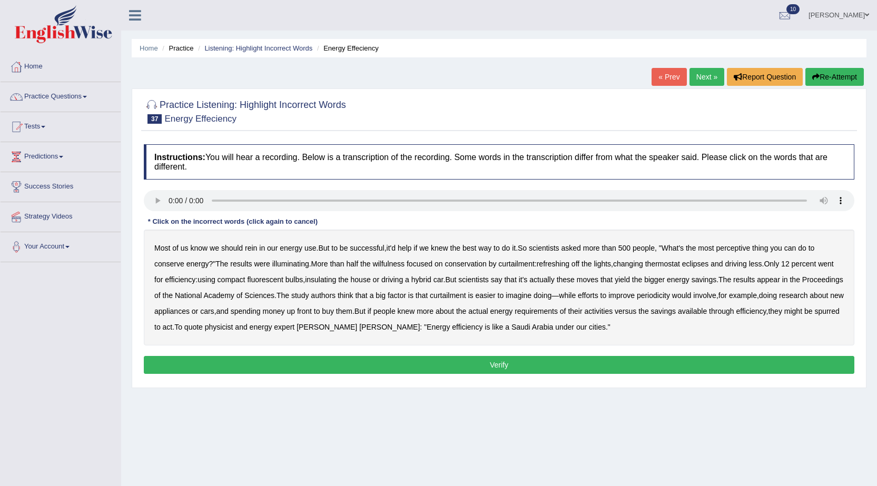
click at [738, 246] on b "perceptive" at bounding box center [734, 248] width 34 height 8
click at [392, 258] on div "Most of us know we should rein in our energy use . But to be successful , it'd …" at bounding box center [499, 288] width 711 height 116
click at [395, 265] on b "wilfulness" at bounding box center [389, 264] width 32 height 8
click at [558, 262] on b "refreshing" at bounding box center [553, 264] width 33 height 8
click at [670, 295] on b "periodicity" at bounding box center [653, 295] width 33 height 8
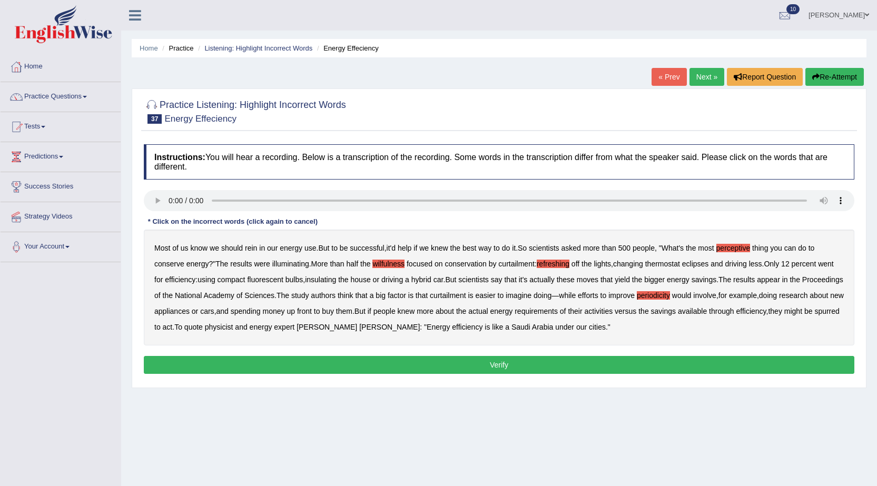
click at [464, 365] on button "Verify" at bounding box center [499, 365] width 711 height 18
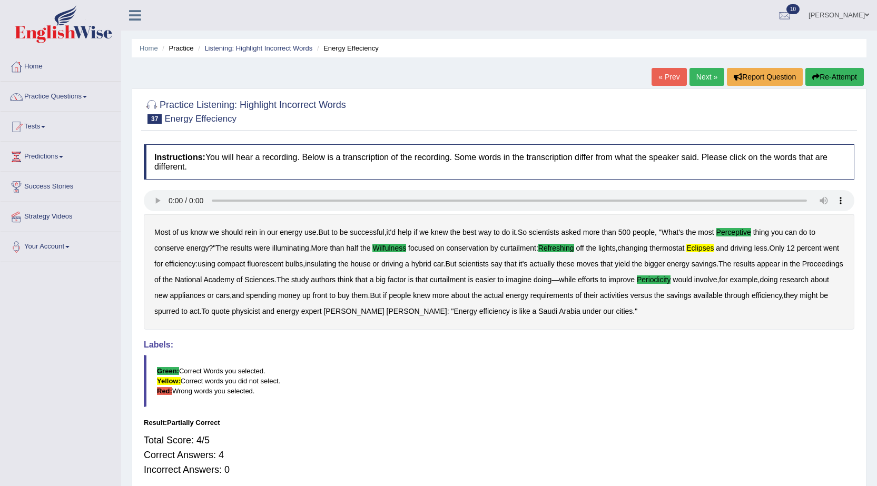
click at [701, 79] on link "Next »" at bounding box center [707, 77] width 35 height 18
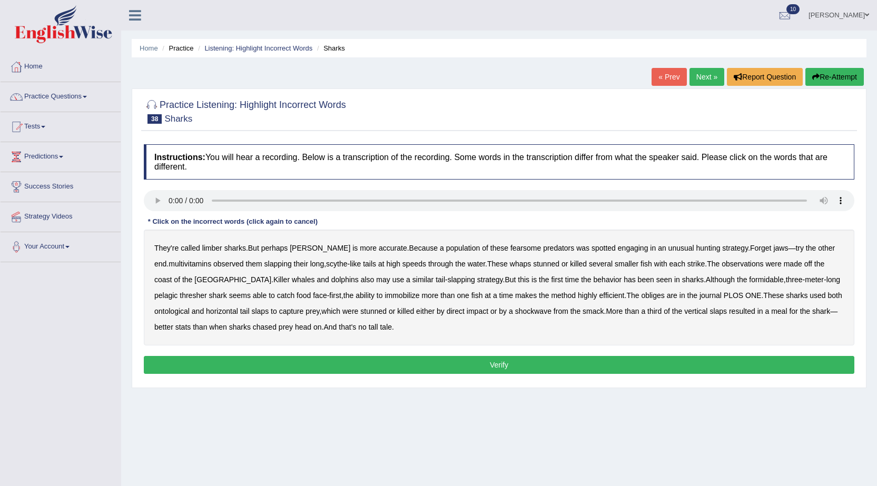
click at [214, 250] on b "limber" at bounding box center [212, 248] width 20 height 8
click at [178, 262] on b "multivitamins" at bounding box center [190, 264] width 43 height 8
click at [641, 296] on b "obliges" at bounding box center [652, 295] width 23 height 8
click at [190, 307] on b "ontological" at bounding box center [171, 311] width 35 height 8
click at [468, 371] on button "Verify" at bounding box center [499, 365] width 711 height 18
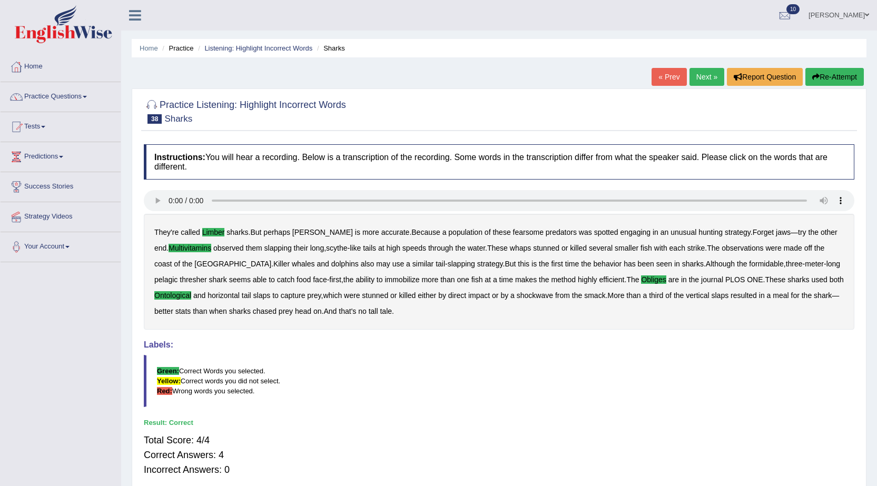
click at [691, 73] on link "Next »" at bounding box center [707, 77] width 35 height 18
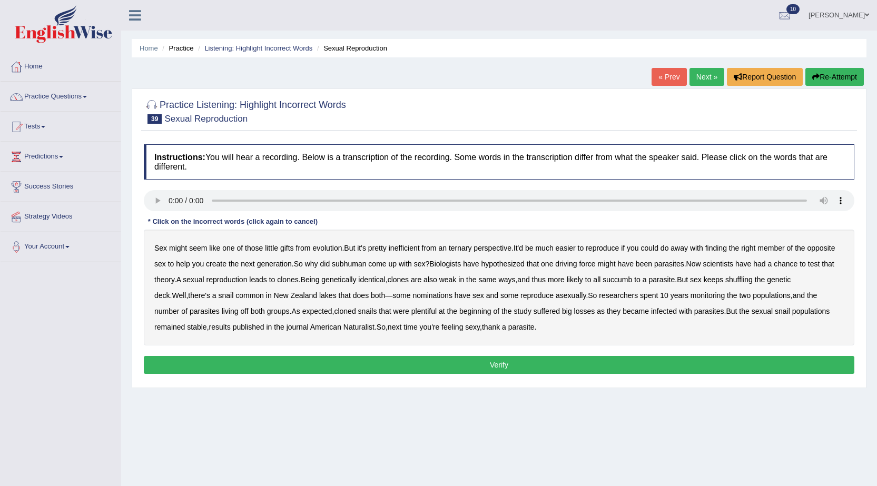
click at [458, 250] on b "ternary" at bounding box center [460, 248] width 23 height 8
click at [350, 261] on b "subhuman" at bounding box center [349, 264] width 34 height 8
click at [413, 299] on b "nominations" at bounding box center [433, 295] width 40 height 8
click at [446, 370] on button "Verify" at bounding box center [499, 365] width 711 height 18
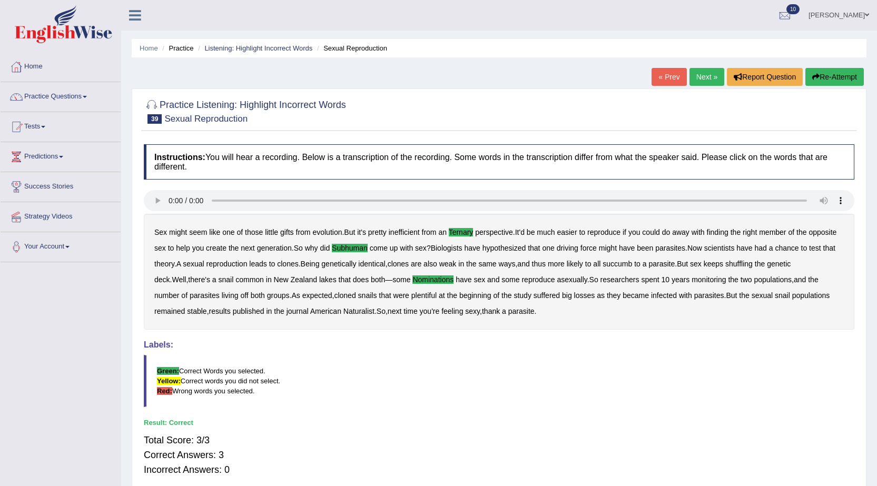
click at [711, 77] on link "Next »" at bounding box center [707, 77] width 35 height 18
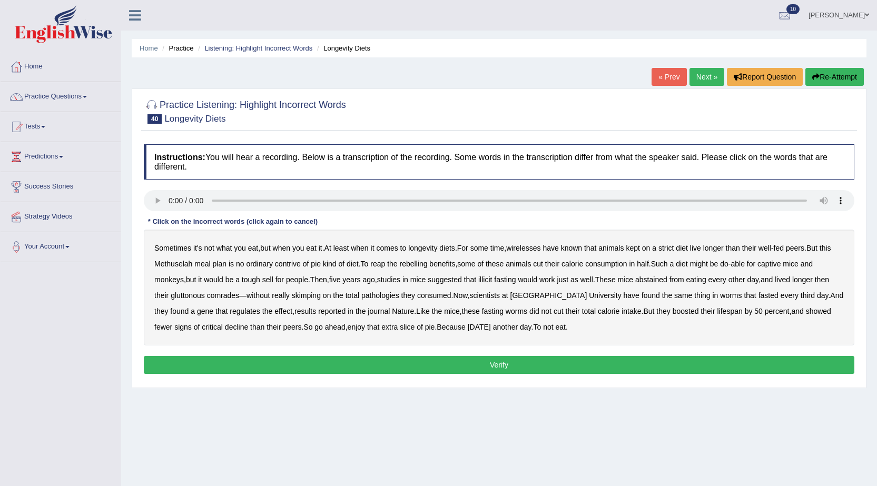
click at [536, 250] on b "wirelesses" at bounding box center [523, 248] width 34 height 8
click at [292, 262] on b "contrive" at bounding box center [288, 264] width 26 height 8
click at [418, 261] on b "rebelling" at bounding box center [414, 264] width 28 height 8
click at [492, 279] on b "illicit" at bounding box center [485, 280] width 14 height 8
click at [391, 290] on div "Sometimes it's not what you eat , but when you eat it . At least when it comes …" at bounding box center [499, 288] width 711 height 116
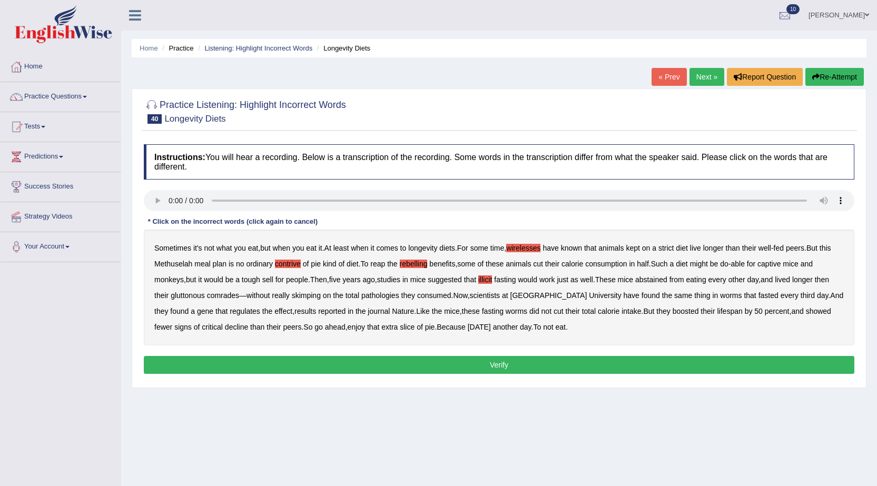
click at [387, 294] on b "pathologies" at bounding box center [381, 295] width 38 height 8
click at [202, 330] on b "critical" at bounding box center [212, 327] width 21 height 8
click at [493, 364] on button "Verify" at bounding box center [499, 365] width 711 height 18
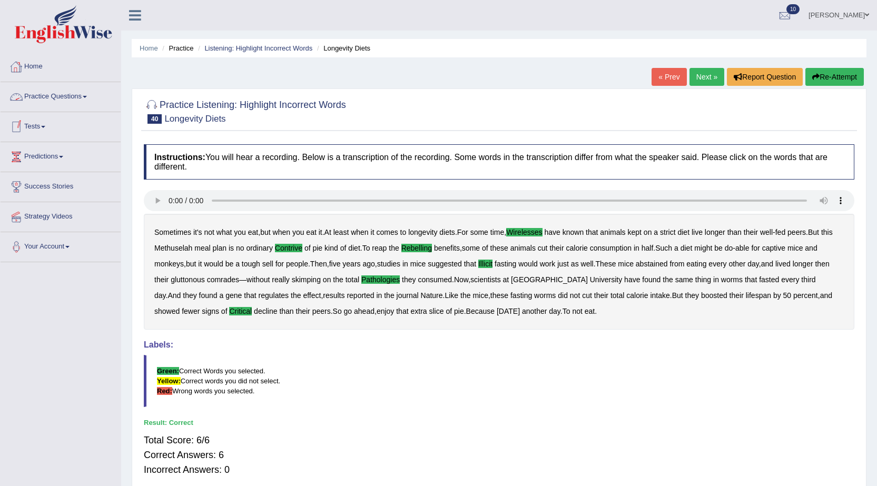
click at [42, 93] on link "Practice Questions" at bounding box center [61, 95] width 120 height 26
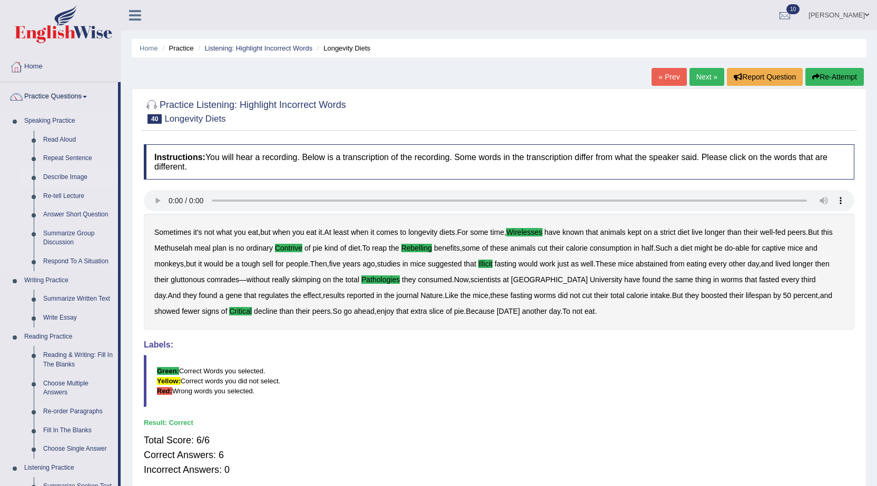
click at [54, 172] on link "Describe Image" at bounding box center [78, 177] width 80 height 19
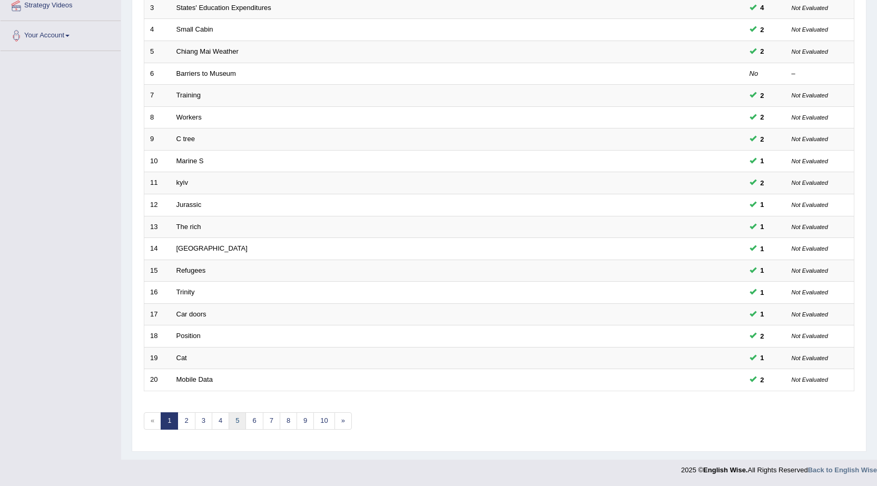
click at [235, 418] on link "5" at bounding box center [237, 421] width 17 height 17
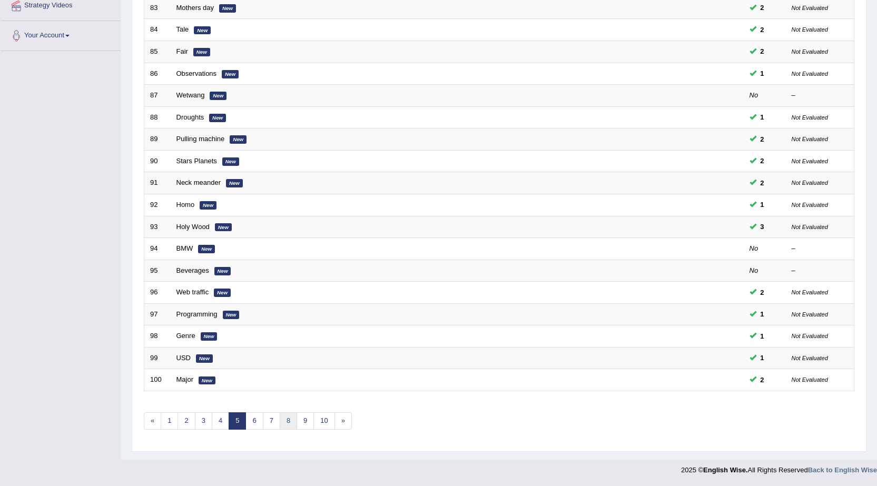
click at [286, 419] on link "8" at bounding box center [288, 421] width 17 height 17
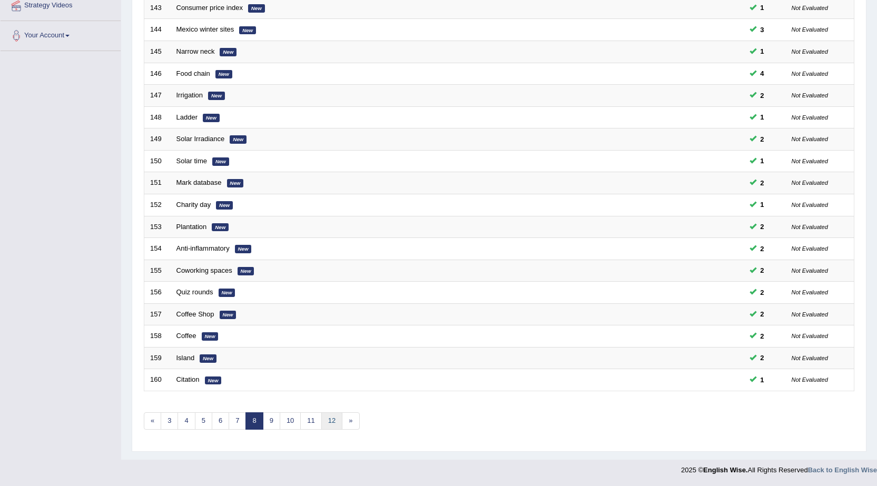
click at [334, 424] on link "12" at bounding box center [331, 421] width 21 height 17
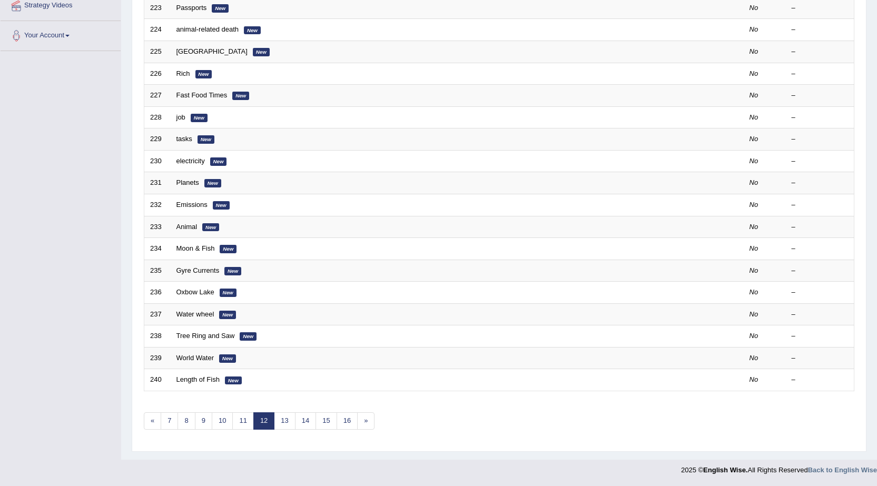
scroll to position [211, 0]
click at [221, 425] on link "10" at bounding box center [222, 421] width 21 height 17
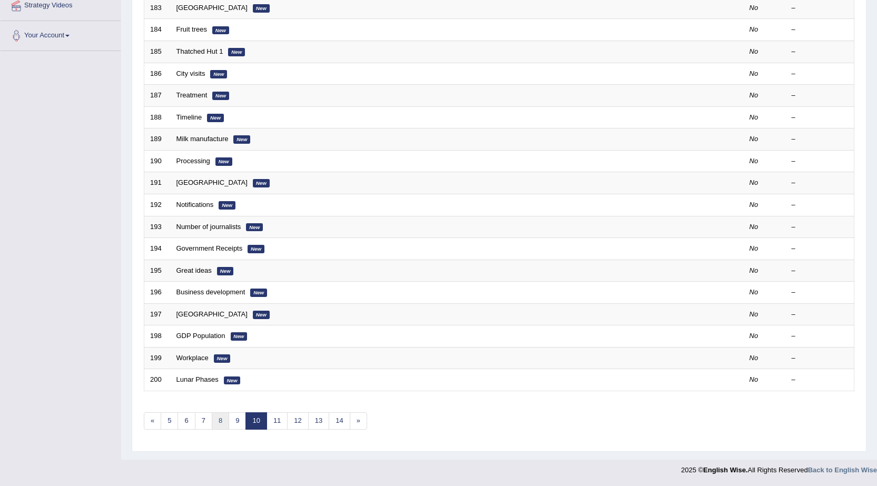
click at [223, 420] on link "8" at bounding box center [220, 421] width 17 height 17
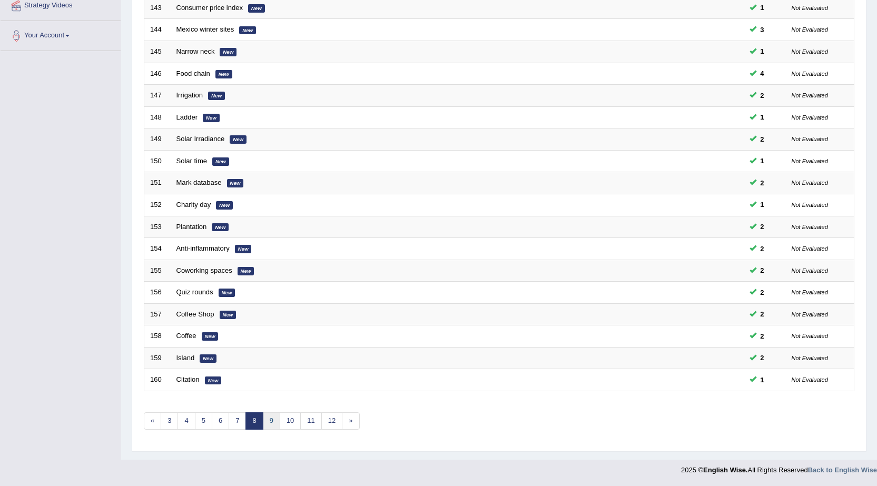
click at [269, 419] on link "9" at bounding box center [271, 421] width 17 height 17
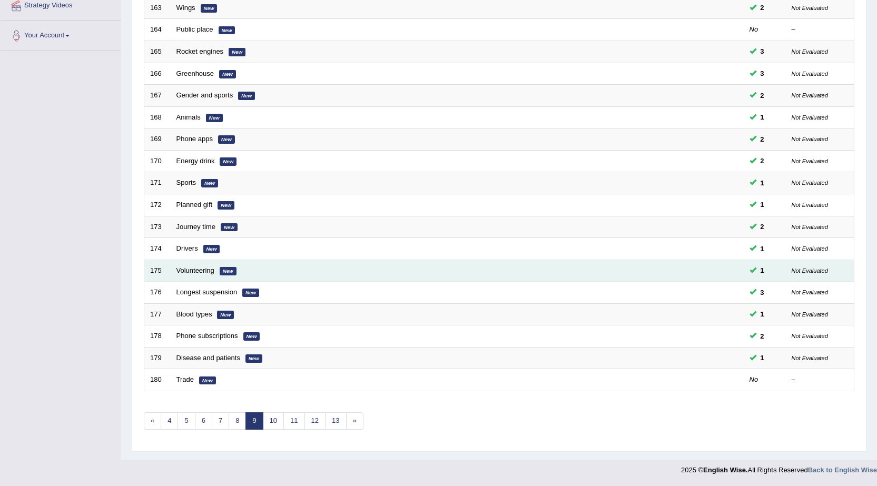
scroll to position [211, 0]
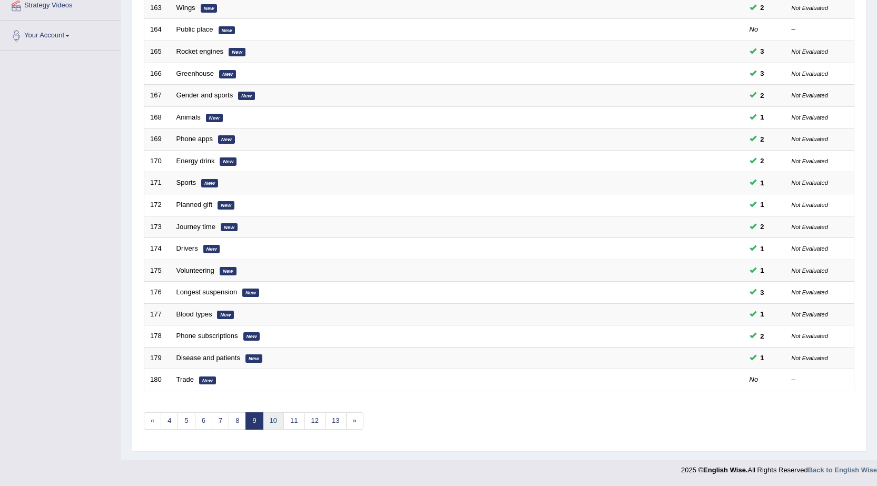
click at [270, 423] on link "10" at bounding box center [273, 421] width 21 height 17
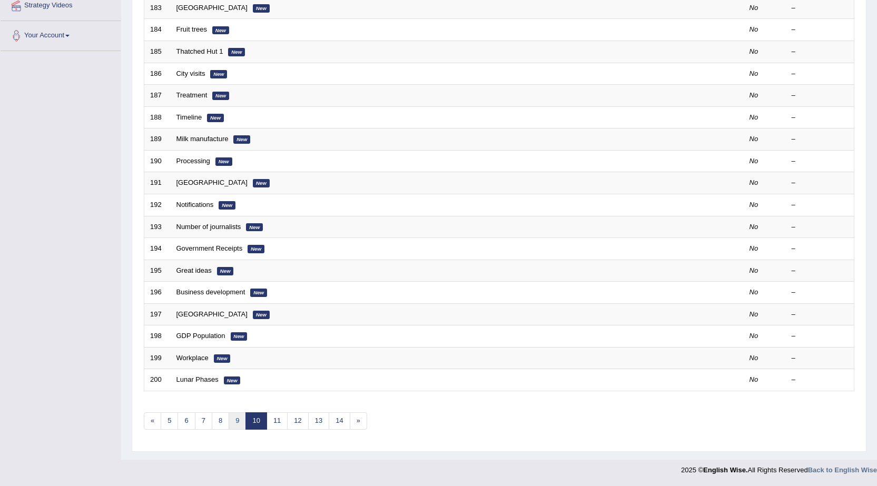
click at [236, 423] on link "9" at bounding box center [237, 421] width 17 height 17
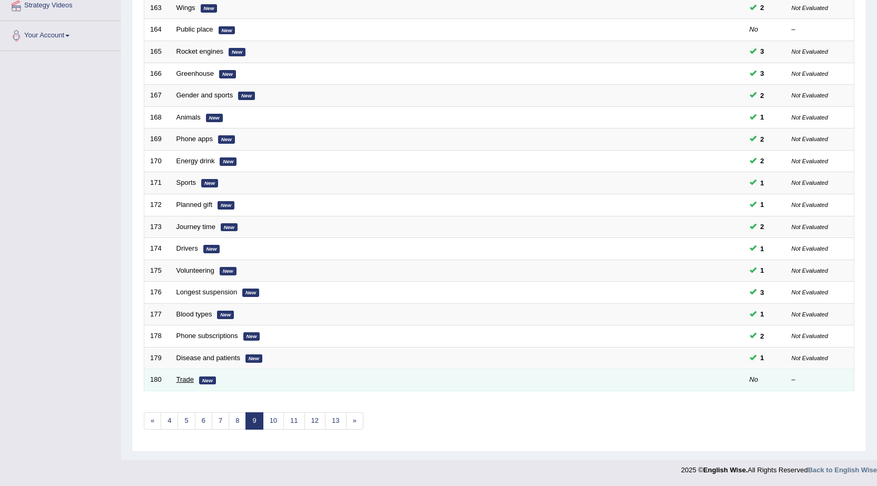
click at [179, 377] on link "Trade" at bounding box center [185, 380] width 17 height 8
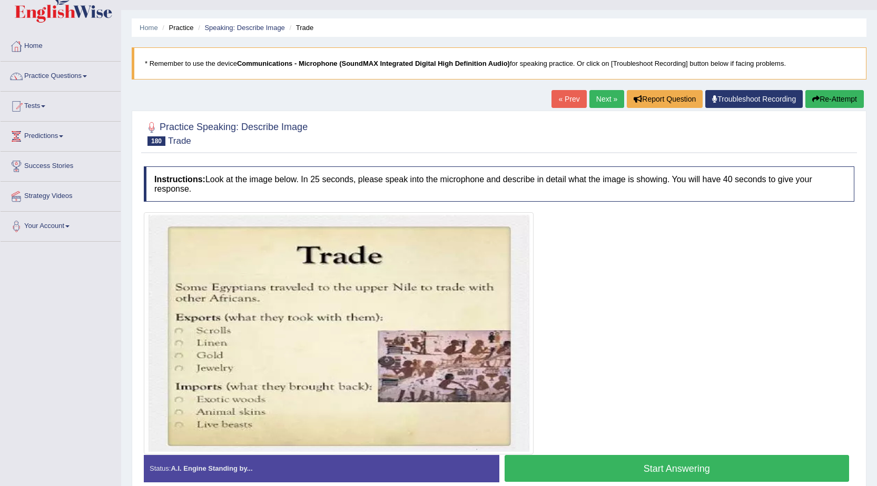
scroll to position [71, 0]
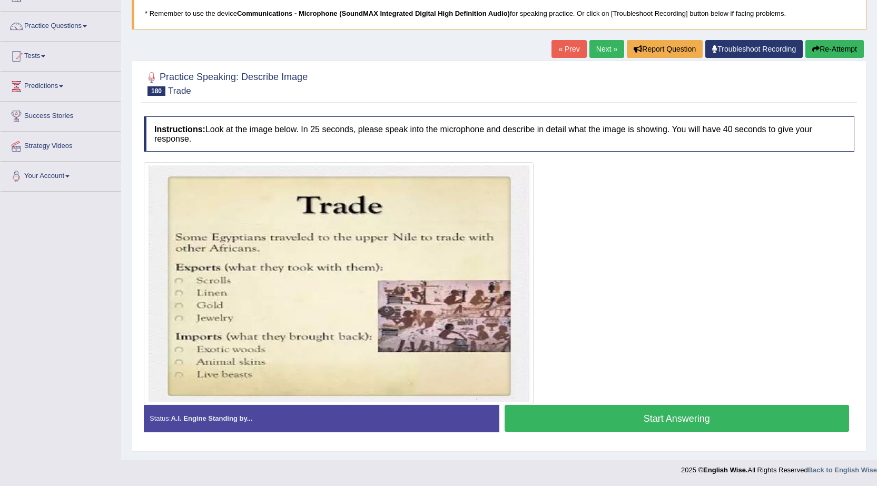
click at [639, 416] on button "Start Answering" at bounding box center [677, 418] width 345 height 27
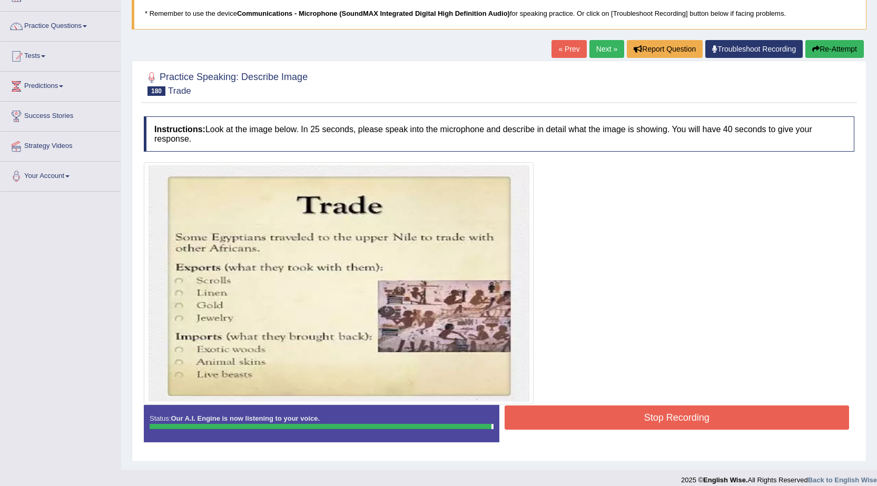
click at [560, 411] on button "Stop Recording" at bounding box center [677, 418] width 345 height 24
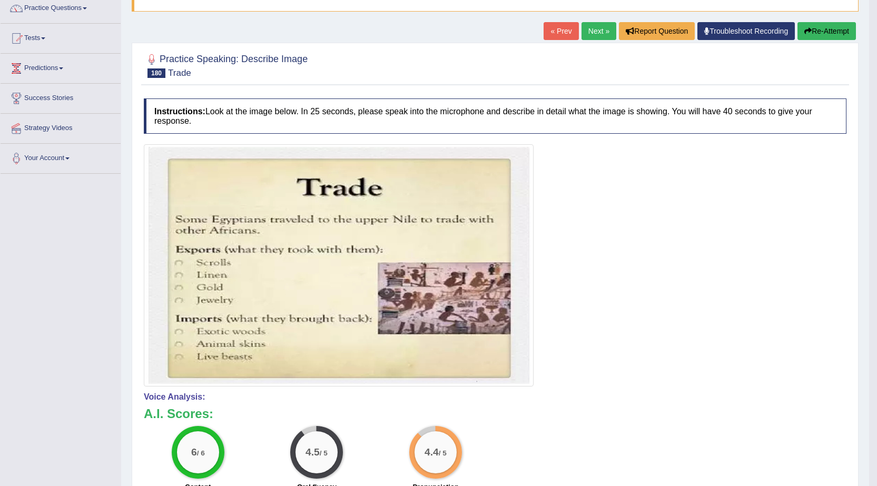
scroll to position [83, 0]
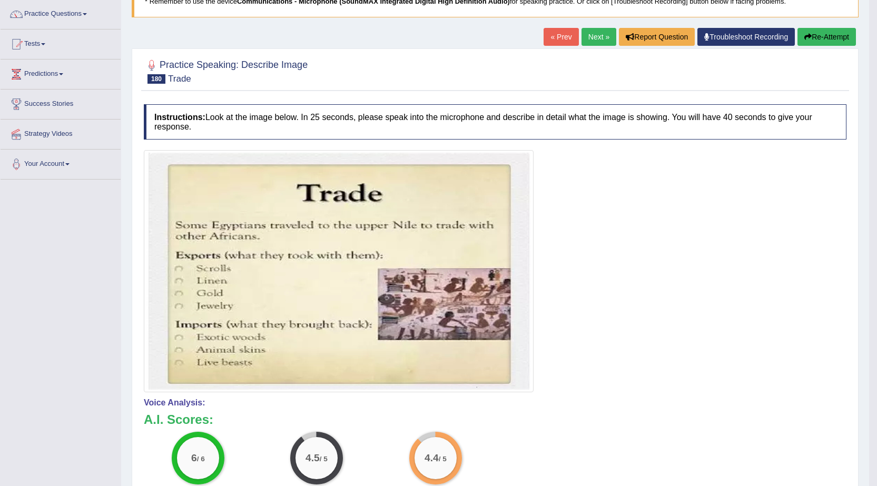
click at [591, 38] on link "Next »" at bounding box center [599, 37] width 35 height 18
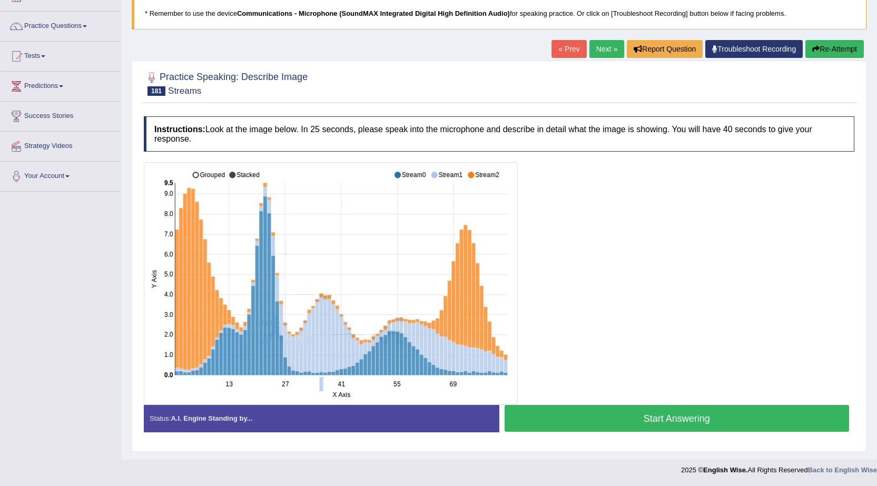
scroll to position [71, 0]
click at [641, 412] on button "Start Answering" at bounding box center [677, 418] width 345 height 27
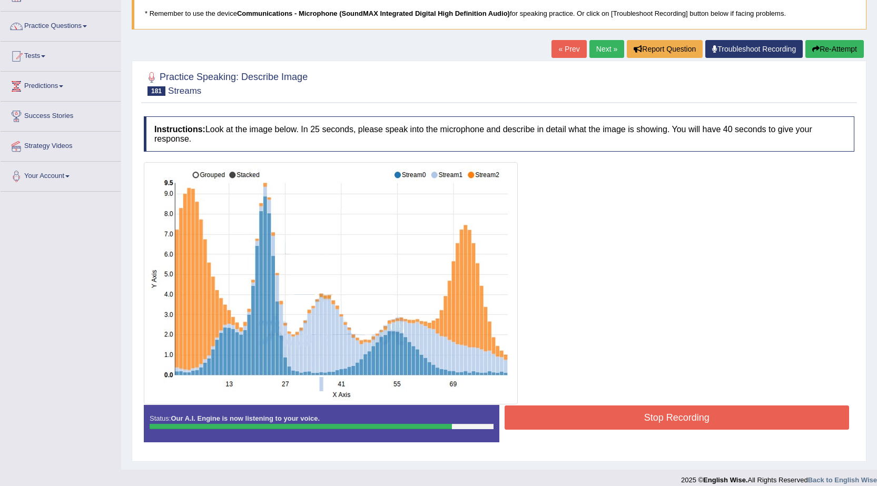
click at [587, 418] on button "Stop Recording" at bounding box center [677, 418] width 345 height 24
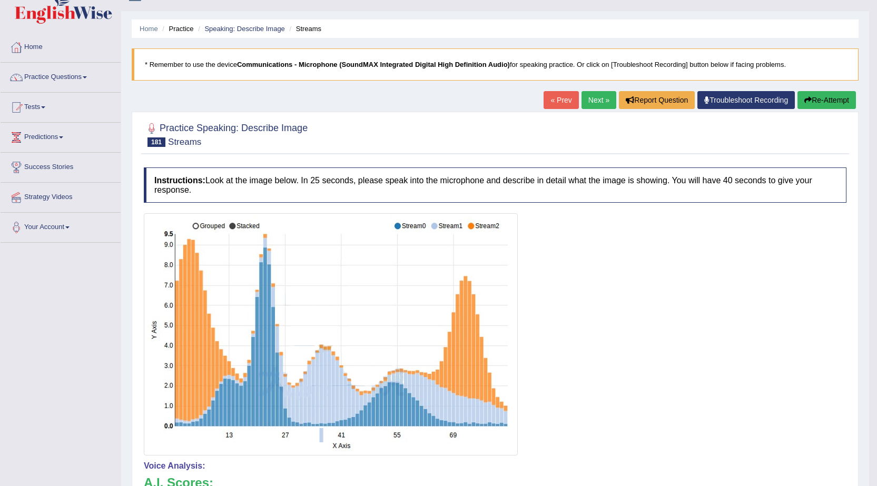
scroll to position [0, 0]
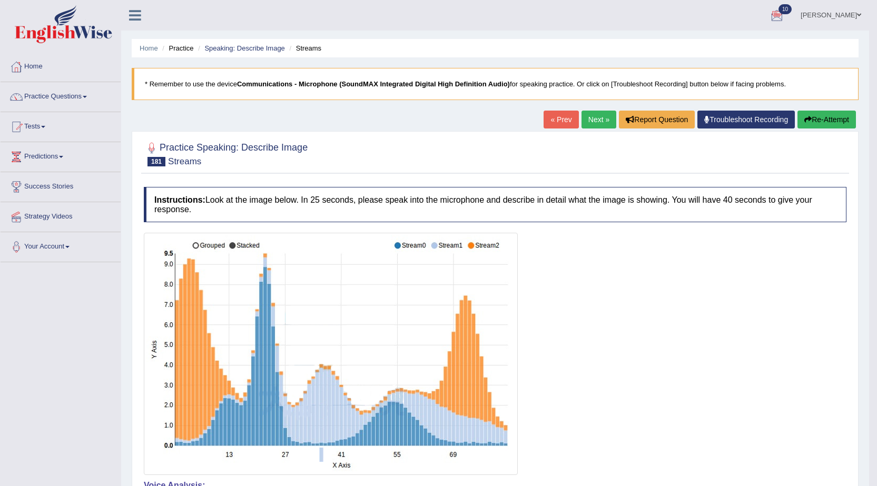
click at [833, 120] on button "Re-Attempt" at bounding box center [827, 120] width 58 height 18
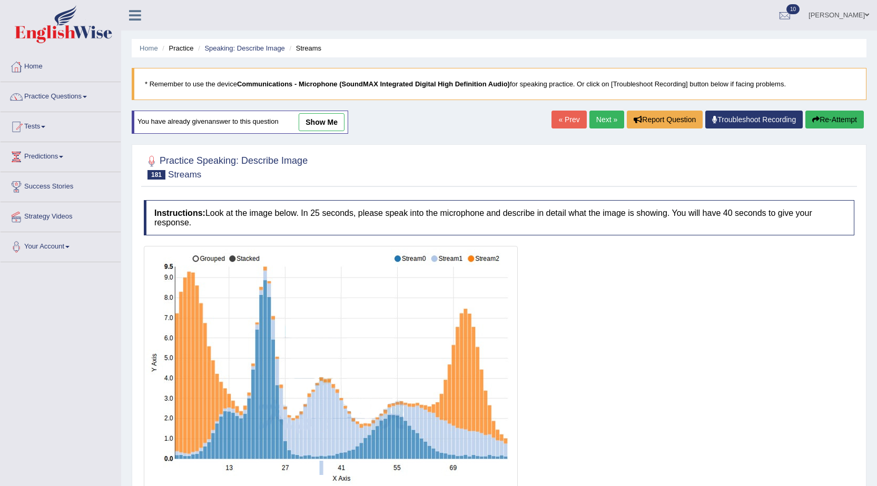
scroll to position [84, 0]
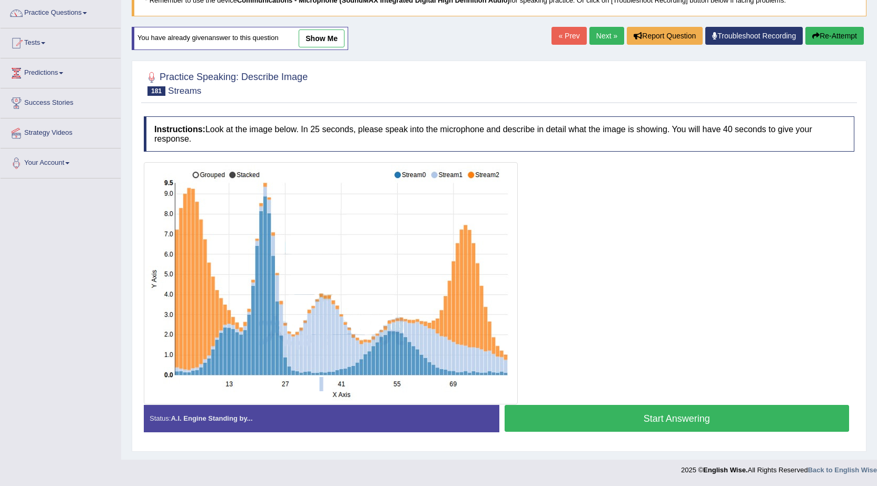
click at [662, 416] on button "Start Answering" at bounding box center [677, 418] width 345 height 27
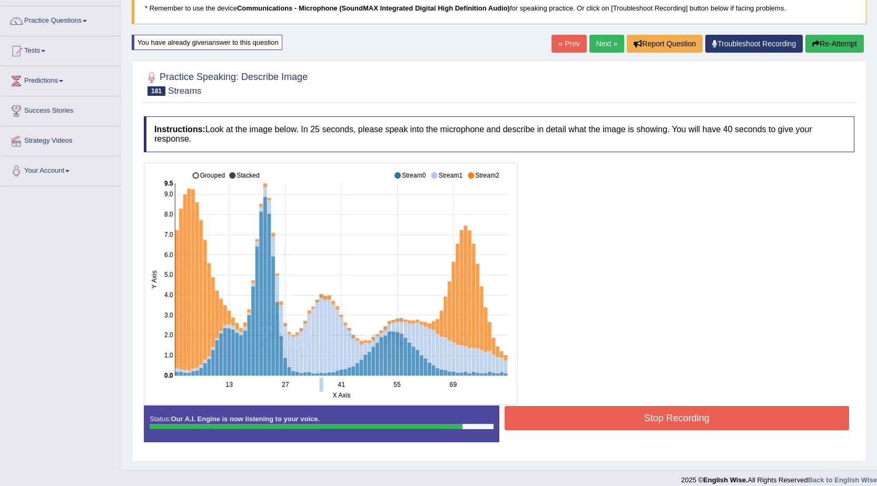
click at [748, 426] on button "Stop Recording" at bounding box center [677, 418] width 345 height 24
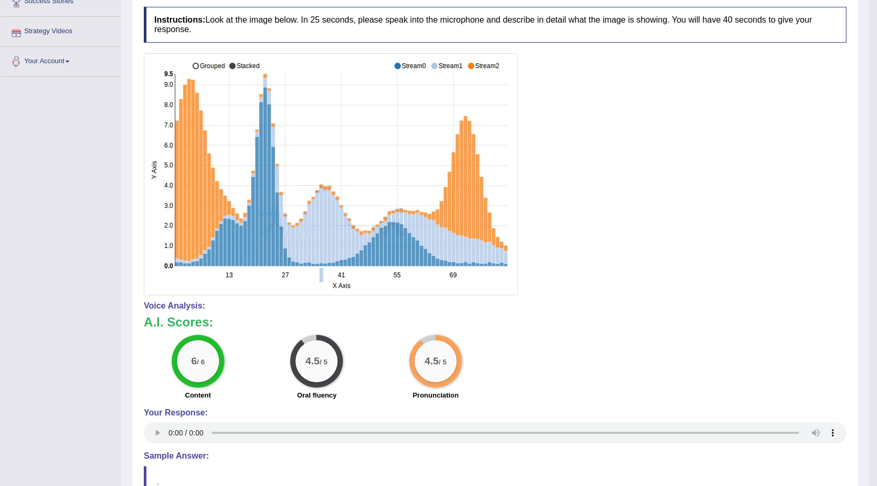
scroll to position [23, 0]
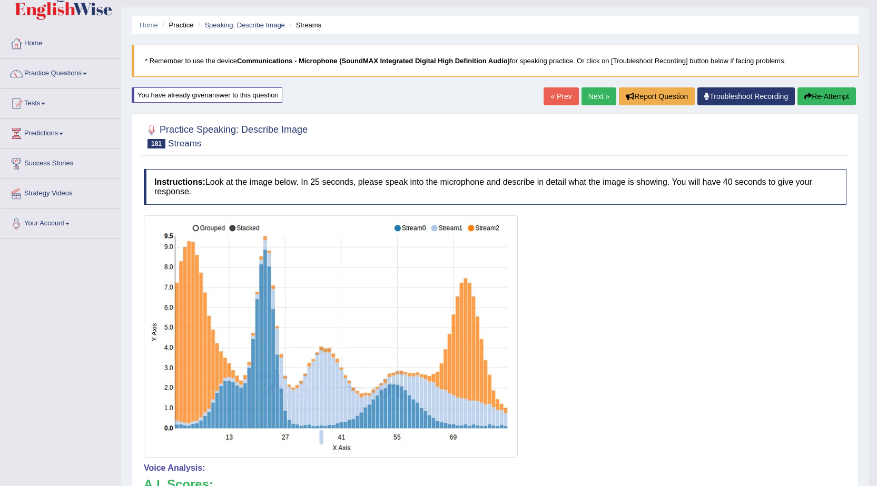
click at [597, 88] on link "Next »" at bounding box center [599, 96] width 35 height 18
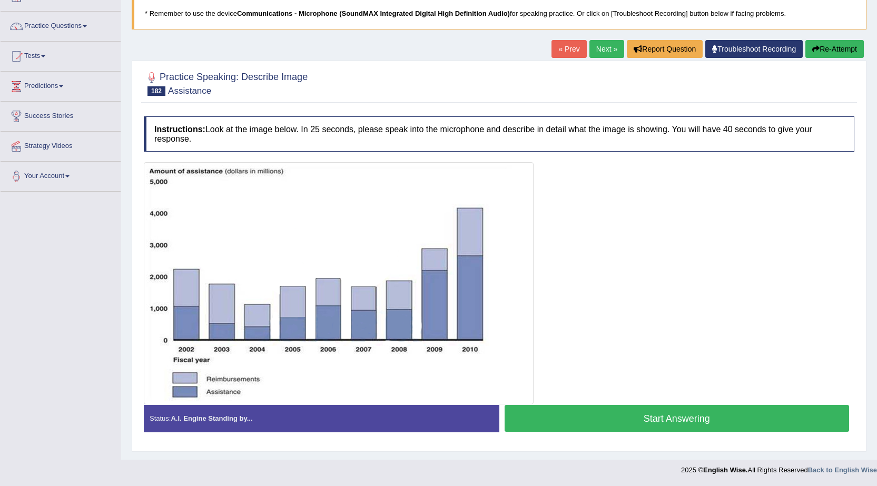
click at [612, 51] on link "Next »" at bounding box center [607, 49] width 35 height 18
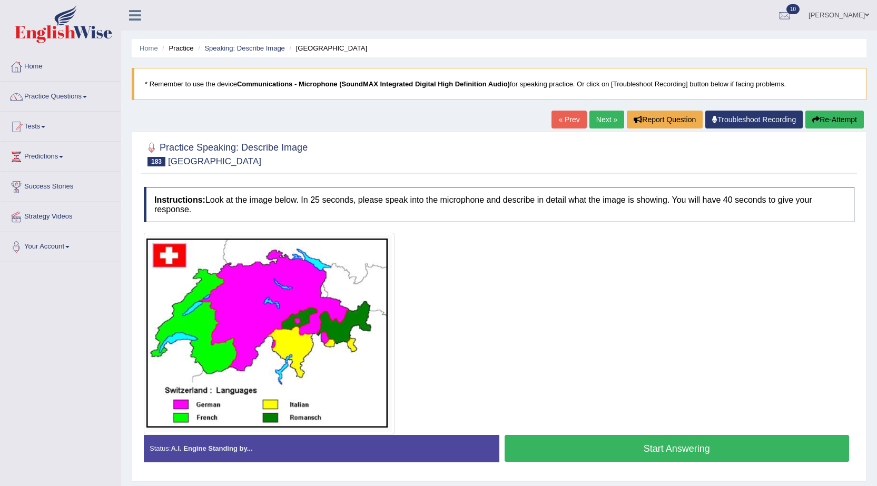
click at [660, 442] on button "Start Answering" at bounding box center [677, 448] width 345 height 27
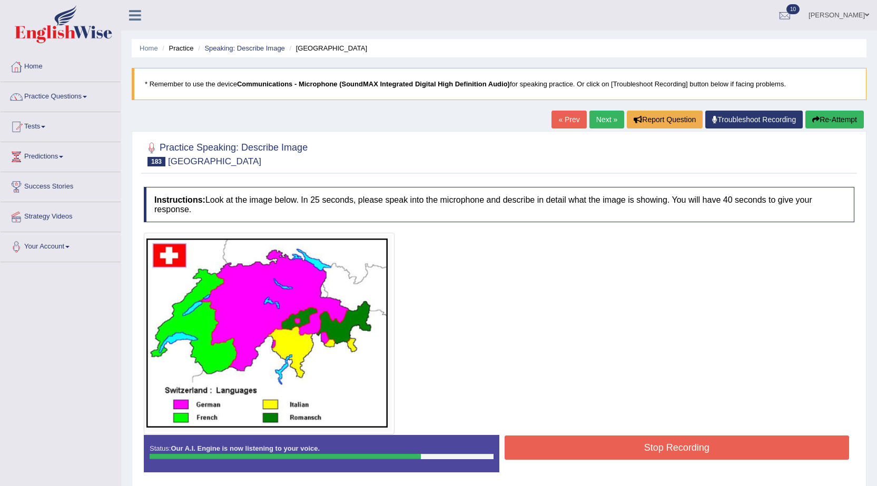
click at [846, 123] on button "Re-Attempt" at bounding box center [835, 120] width 58 height 18
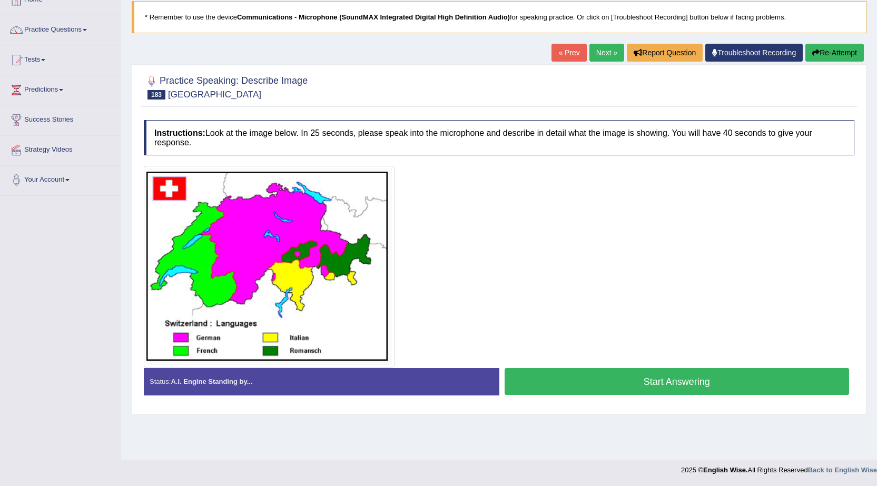
click at [706, 380] on button "Start Answering" at bounding box center [677, 381] width 345 height 27
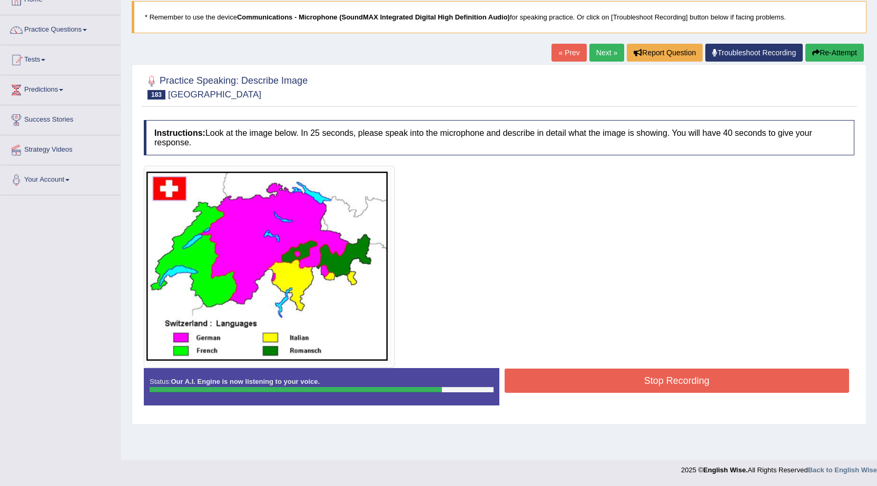
click at [832, 50] on button "Re-Attempt" at bounding box center [835, 53] width 58 height 18
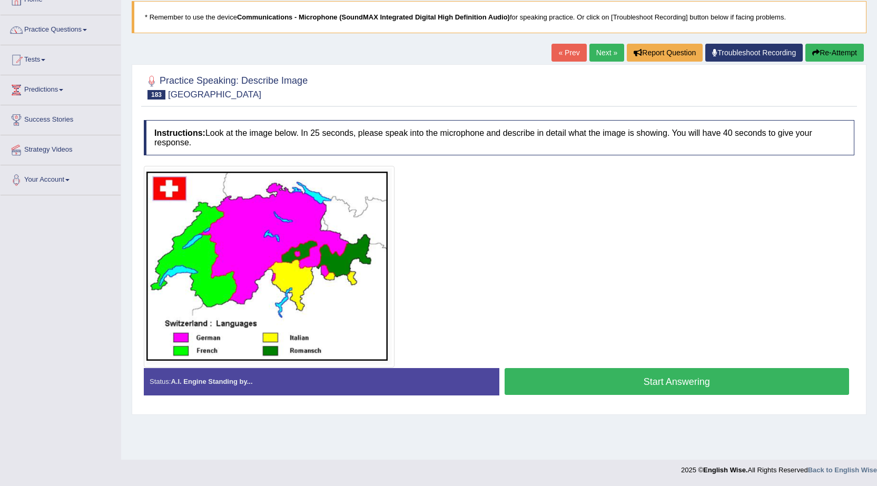
click at [637, 385] on button "Start Answering" at bounding box center [677, 381] width 345 height 27
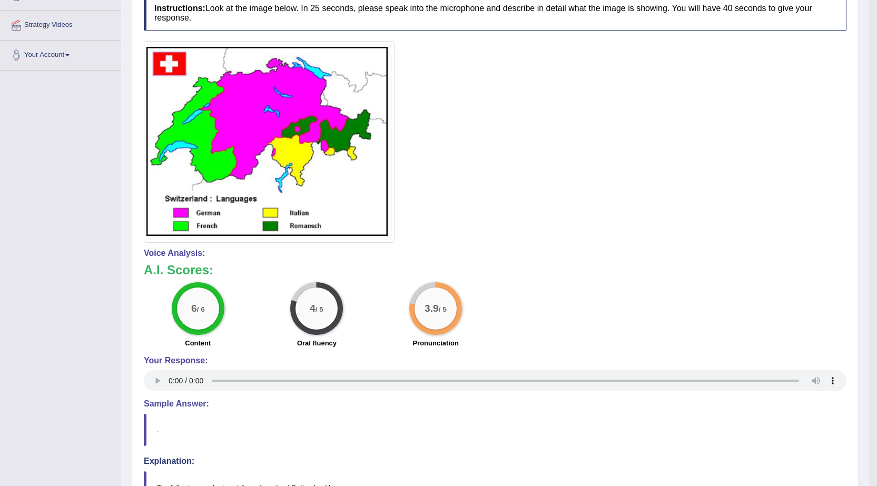
scroll to position [67, 0]
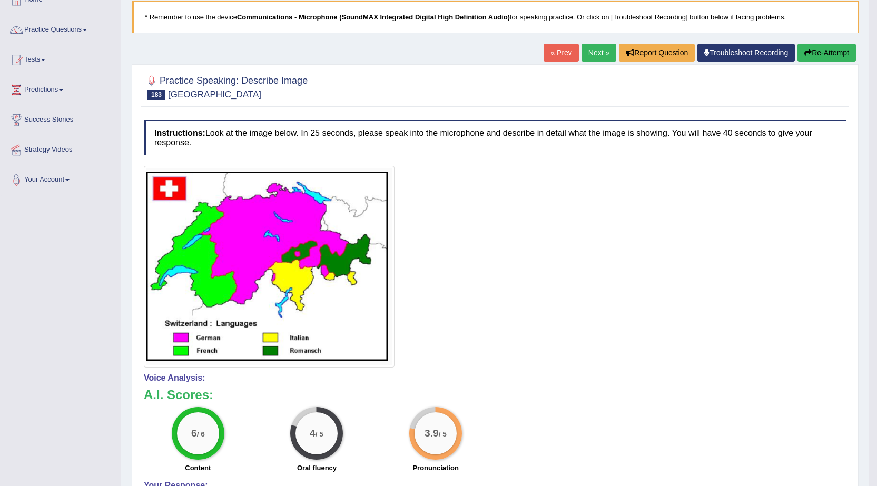
click at [608, 53] on link "Next »" at bounding box center [599, 53] width 35 height 18
